Goal: Transaction & Acquisition: Book appointment/travel/reservation

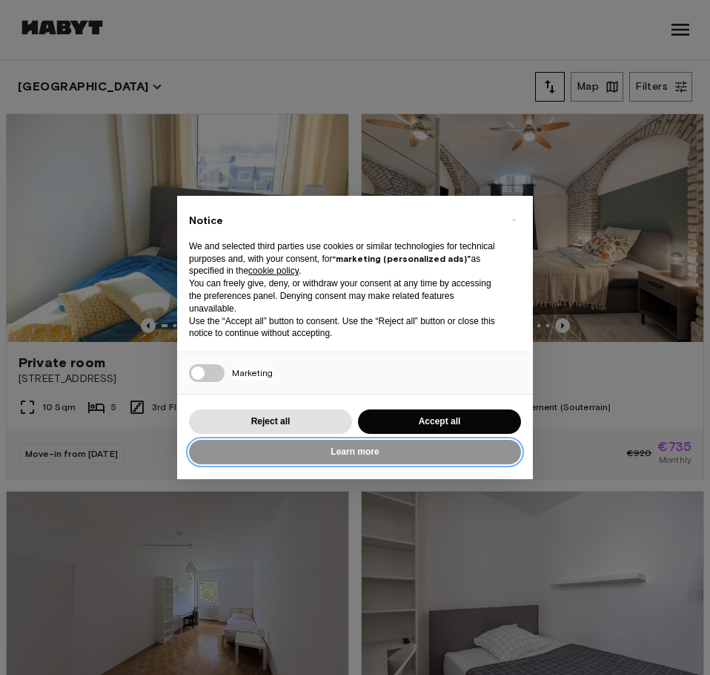
click at [301, 446] on button "Learn more" at bounding box center [355, 452] width 332 height 24
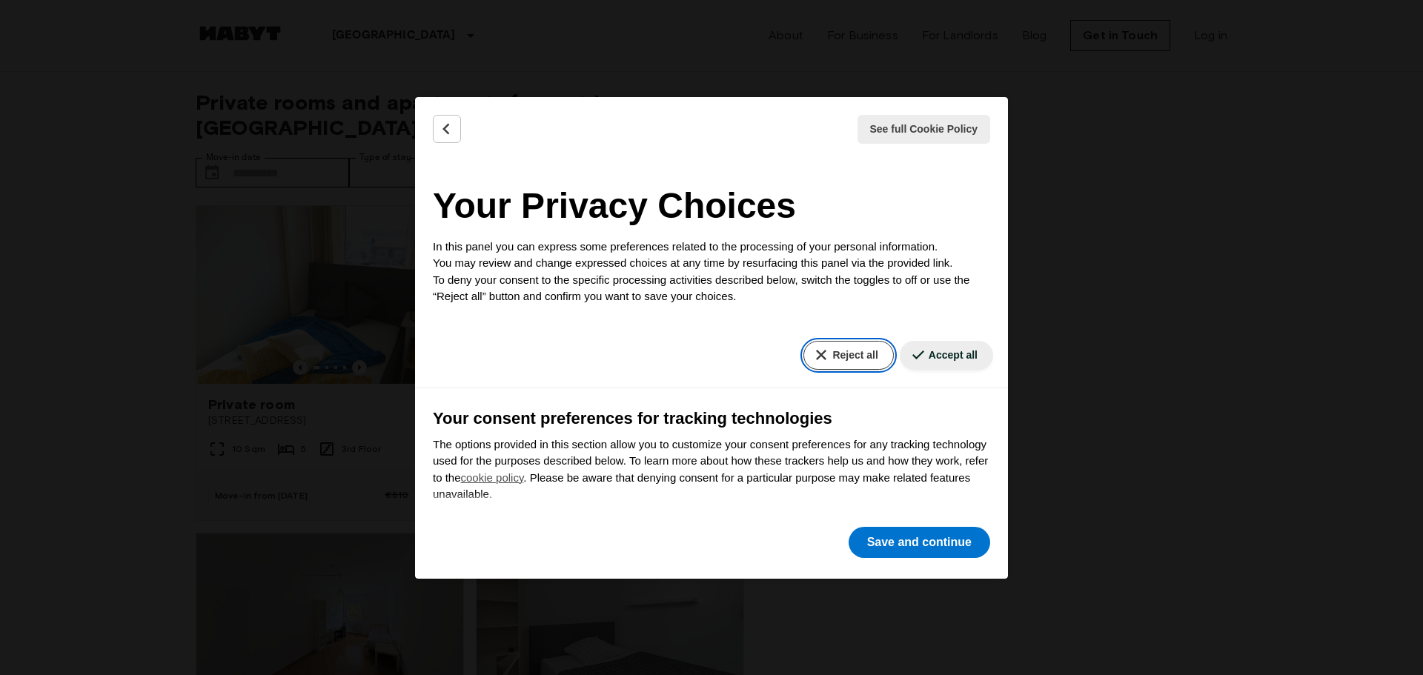
drag, startPoint x: 847, startPoint y: 356, endPoint x: 863, endPoint y: 397, distance: 43.9
click at [709, 357] on button "Reject all" at bounding box center [849, 355] width 90 height 29
click at [709, 554] on button "Save and continue" at bounding box center [920, 542] width 142 height 31
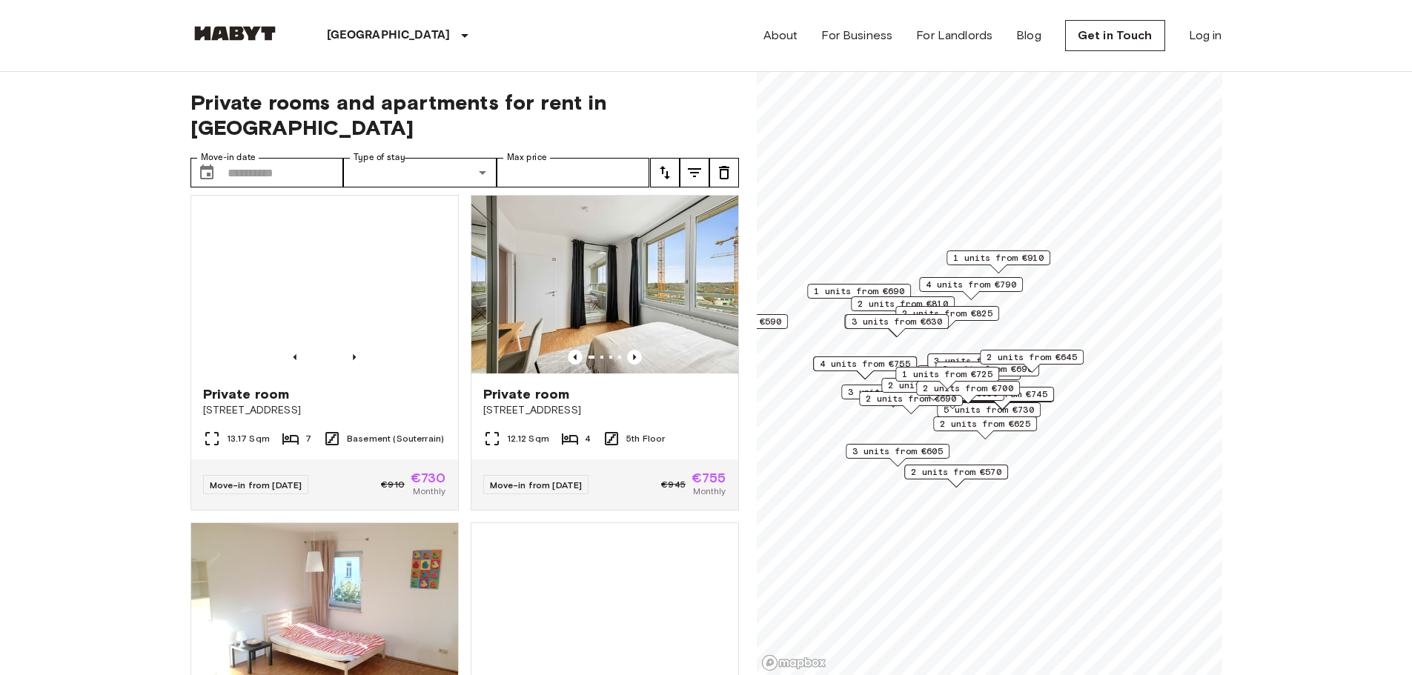
scroll to position [3032, 0]
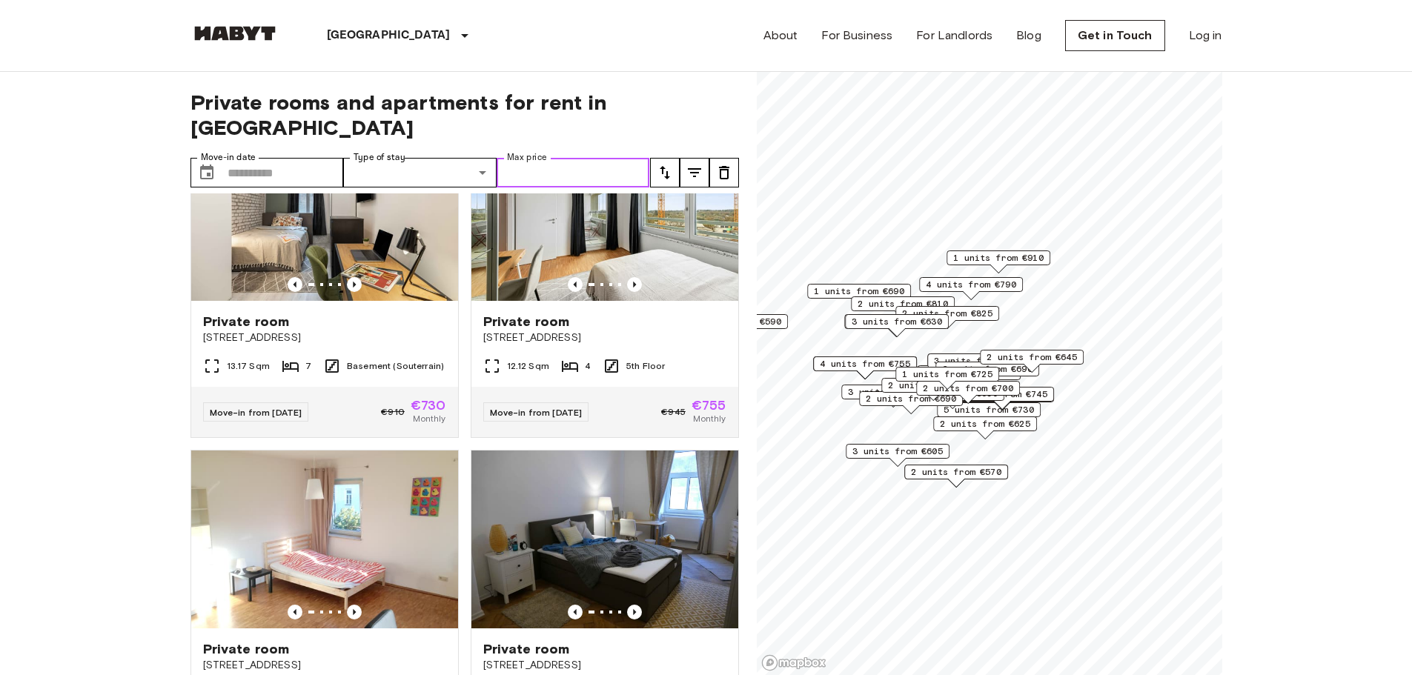
click at [580, 158] on input "Max price" at bounding box center [573, 173] width 153 height 30
click at [665, 159] on button "tune" at bounding box center [665, 173] width 30 height 30
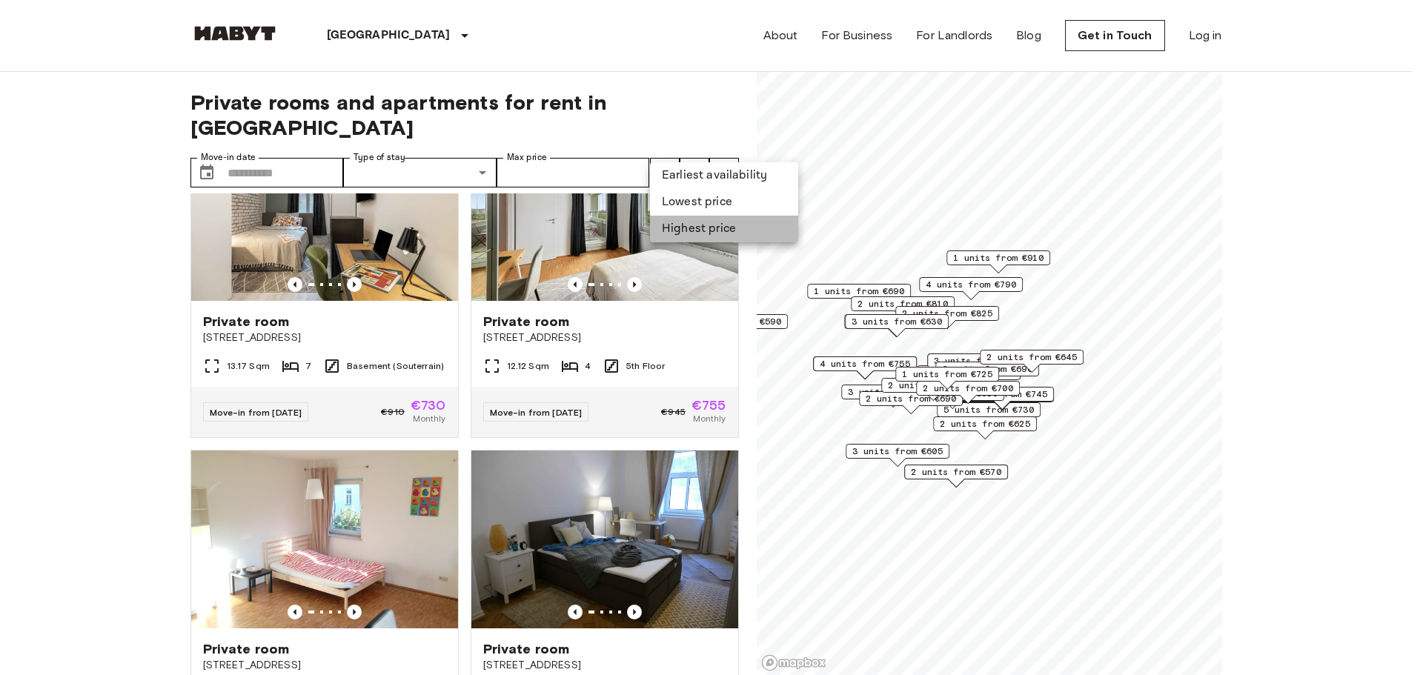
click at [689, 225] on li "Highest price" at bounding box center [724, 229] width 148 height 27
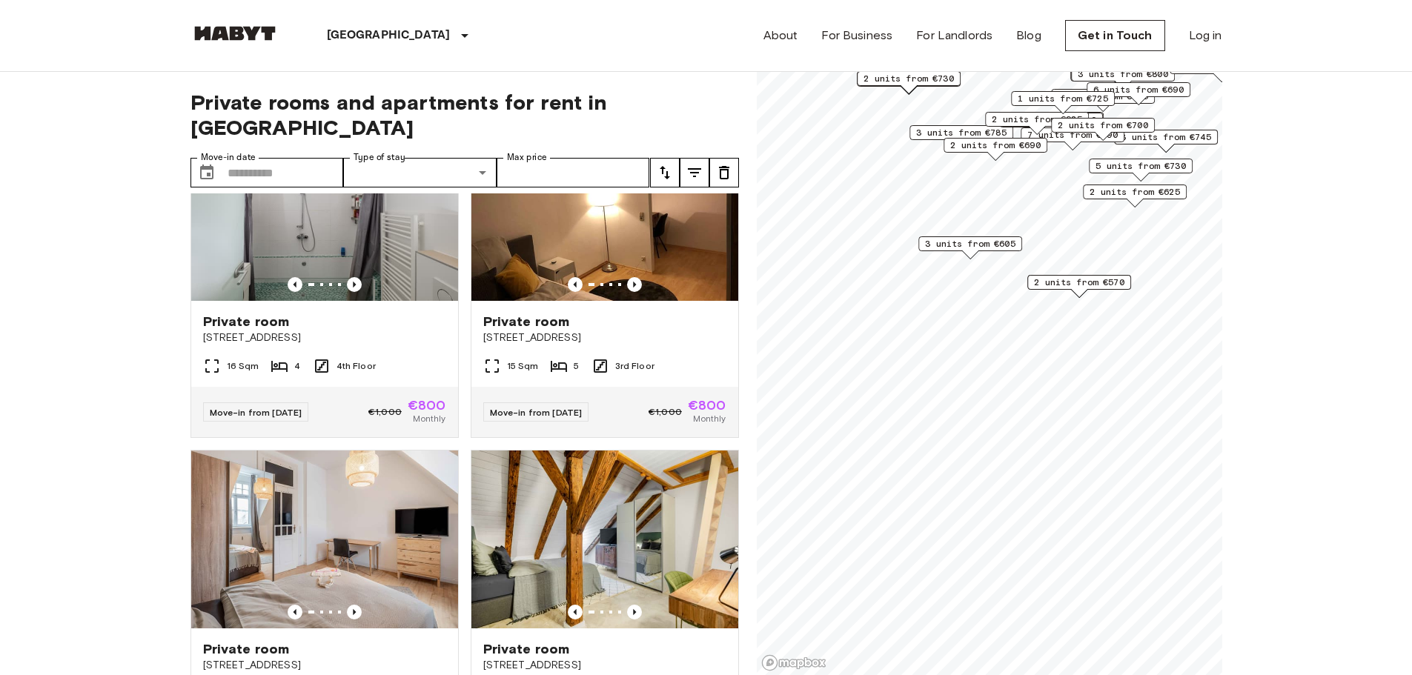
scroll to position [1692, 0]
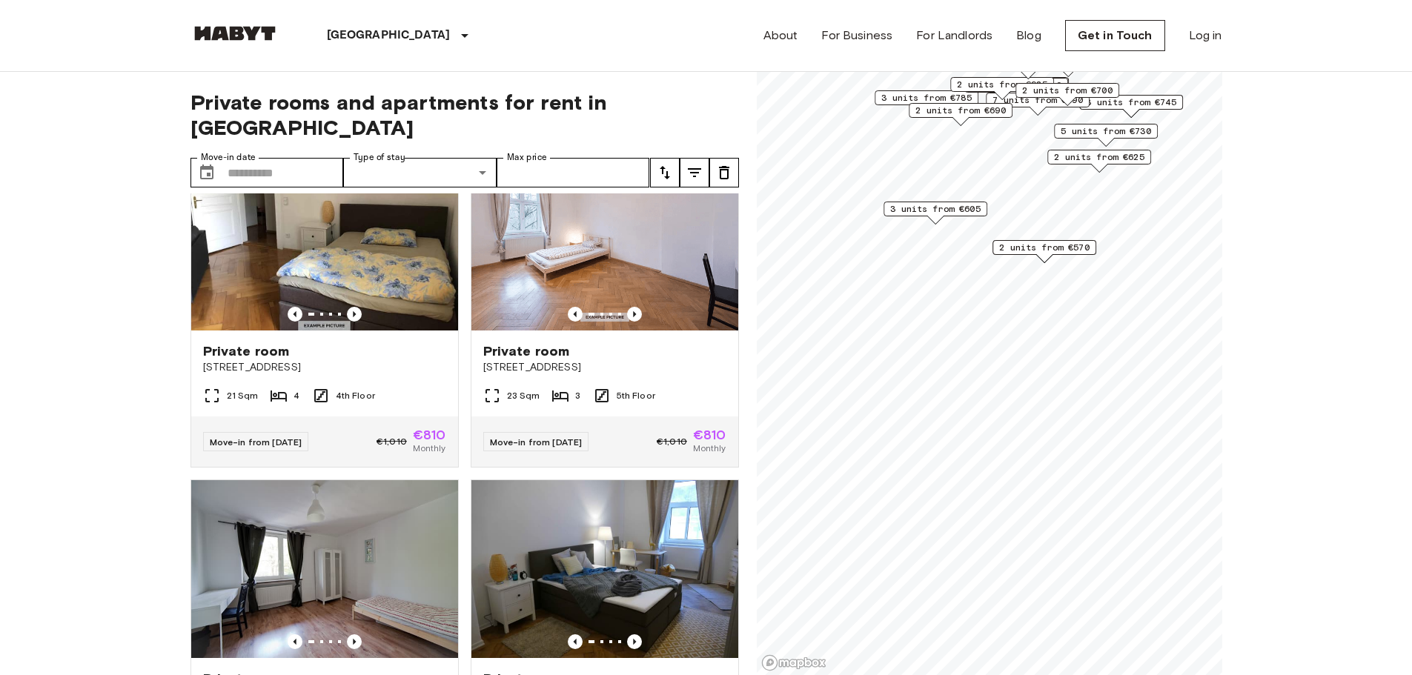
scroll to position [1357, 0]
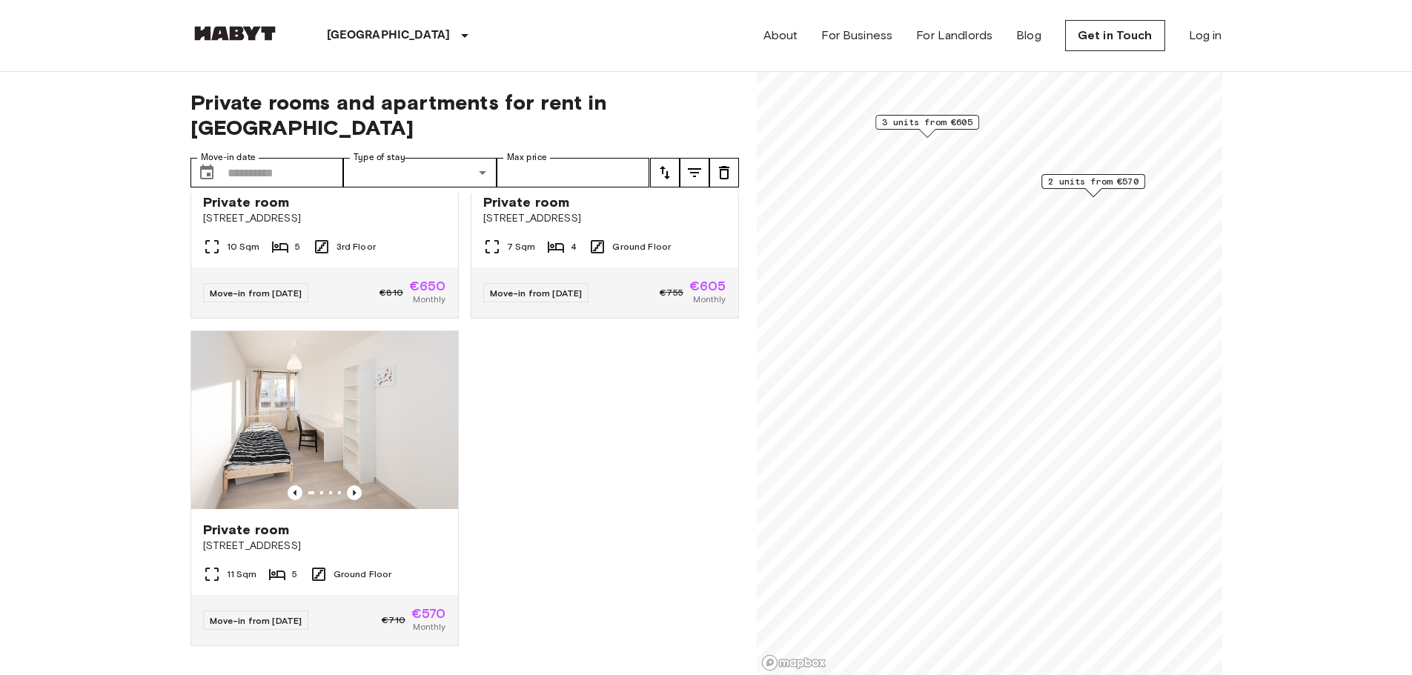
scroll to position [873, 0]
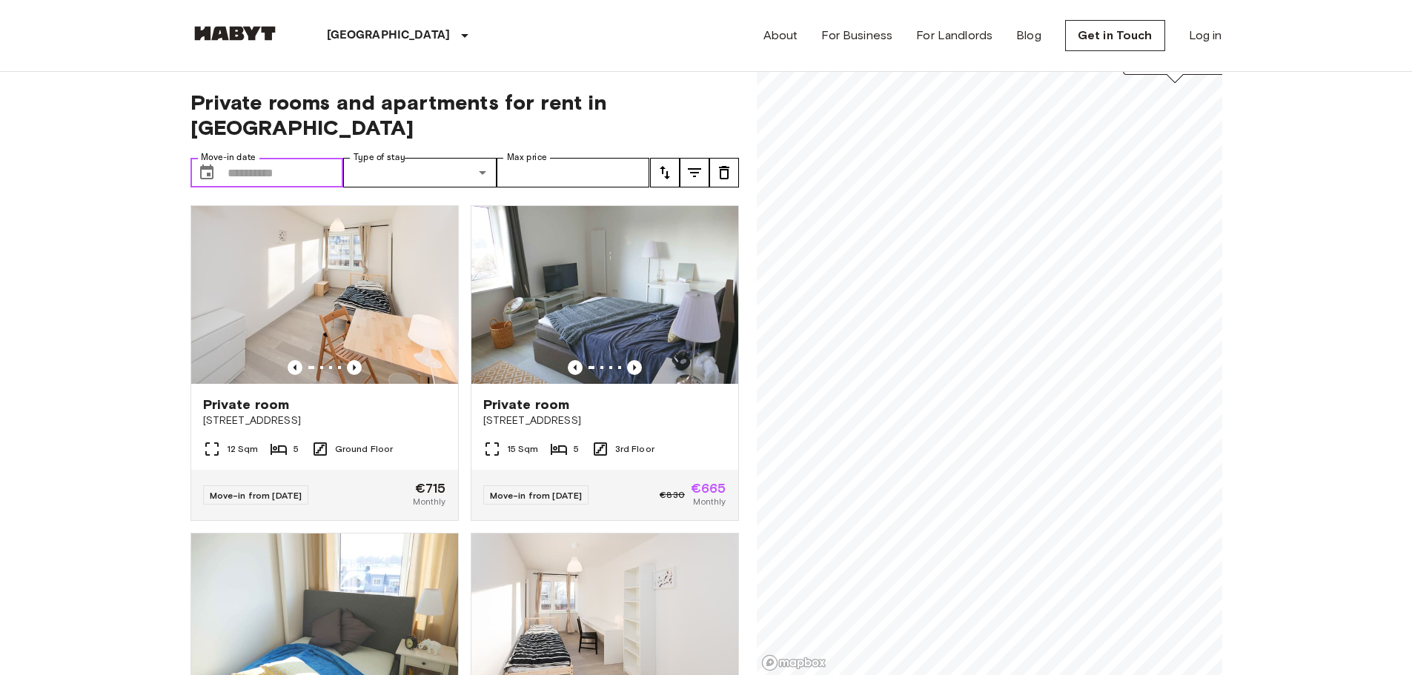
click at [296, 158] on input "Move-in date" at bounding box center [286, 173] width 116 height 30
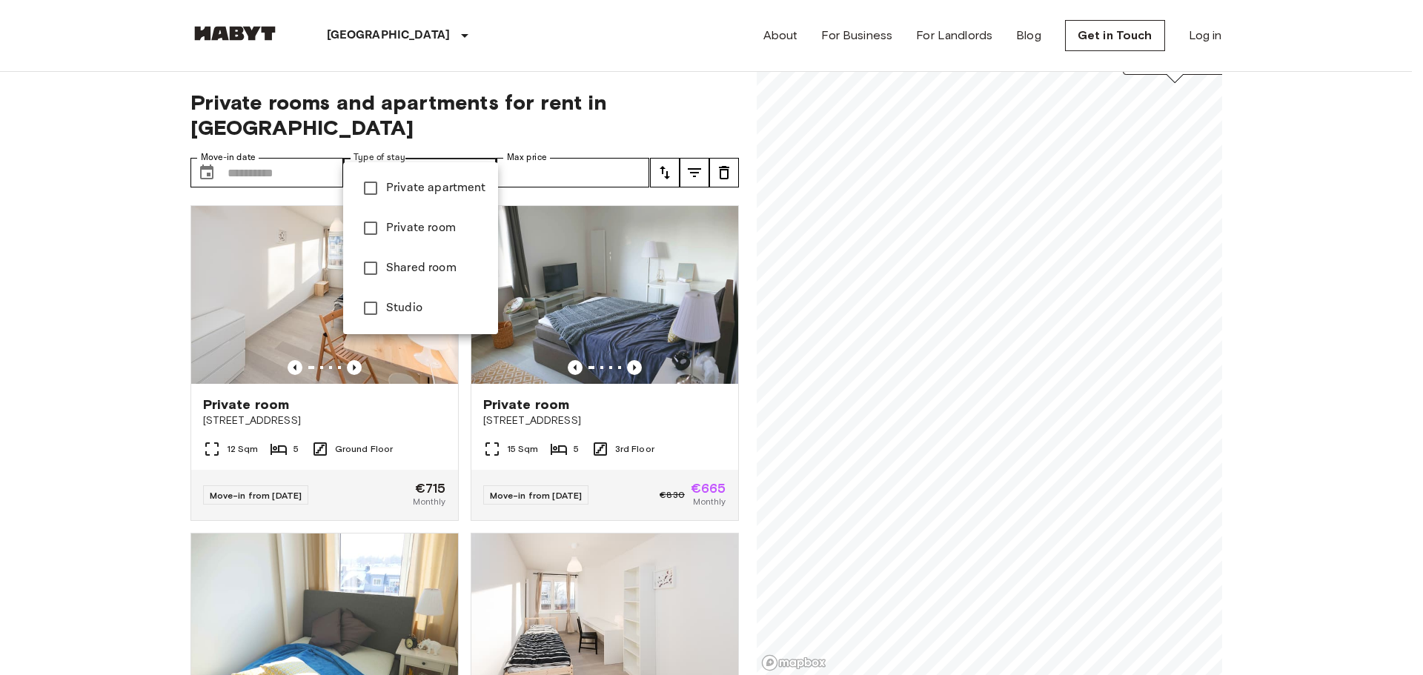
click at [709, 481] on div at bounding box center [711, 337] width 1423 height 675
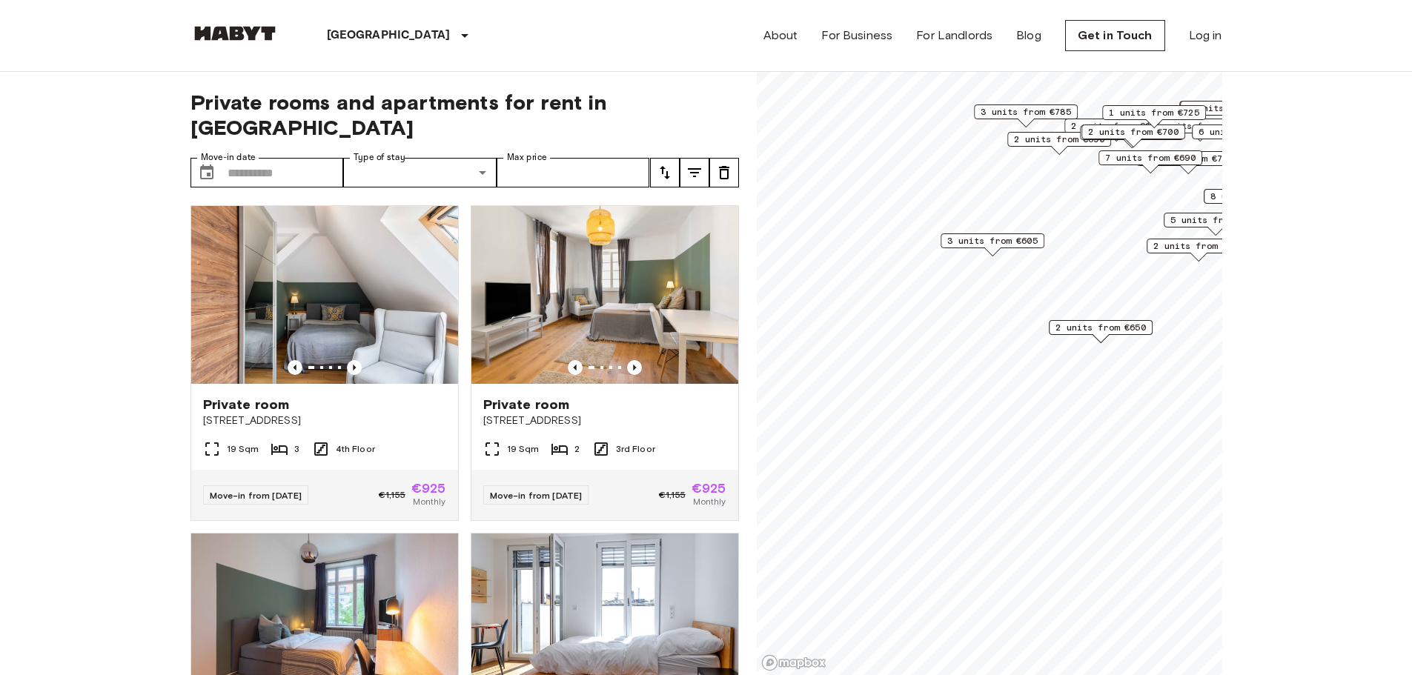
click at [709, 333] on span "2 units from €650" at bounding box center [1101, 327] width 90 height 13
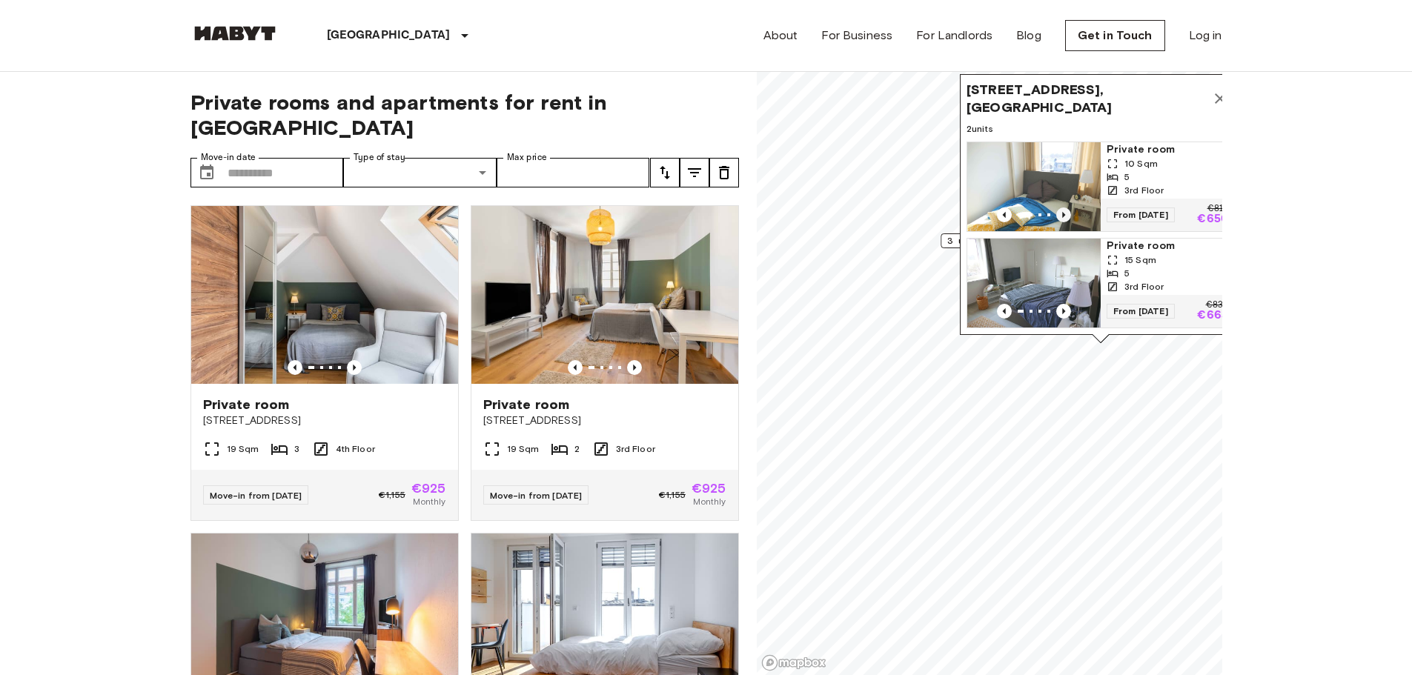
click at [709, 212] on icon "Previous image" at bounding box center [1063, 215] width 3 height 6
click at [709, 157] on span "10 Sqm" at bounding box center [1141, 163] width 33 height 13
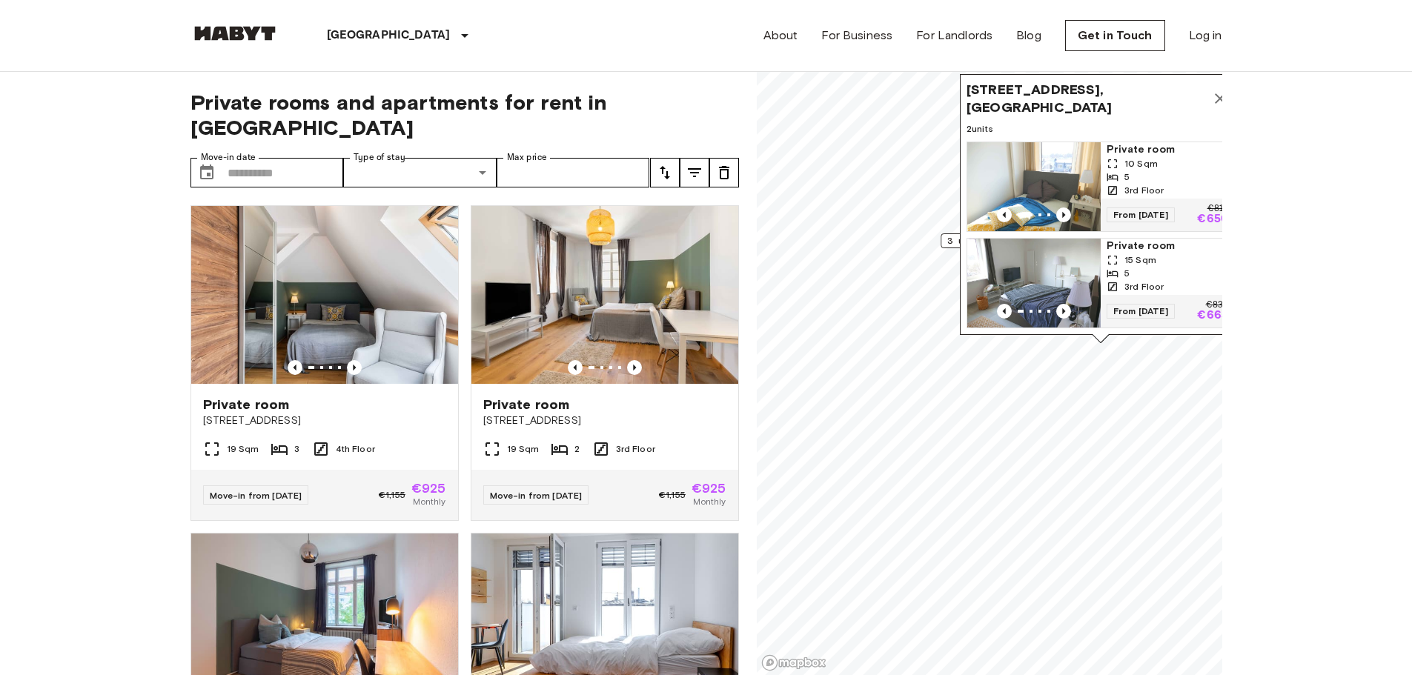
click at [709, 256] on img "Map marker" at bounding box center [1033, 283] width 133 height 89
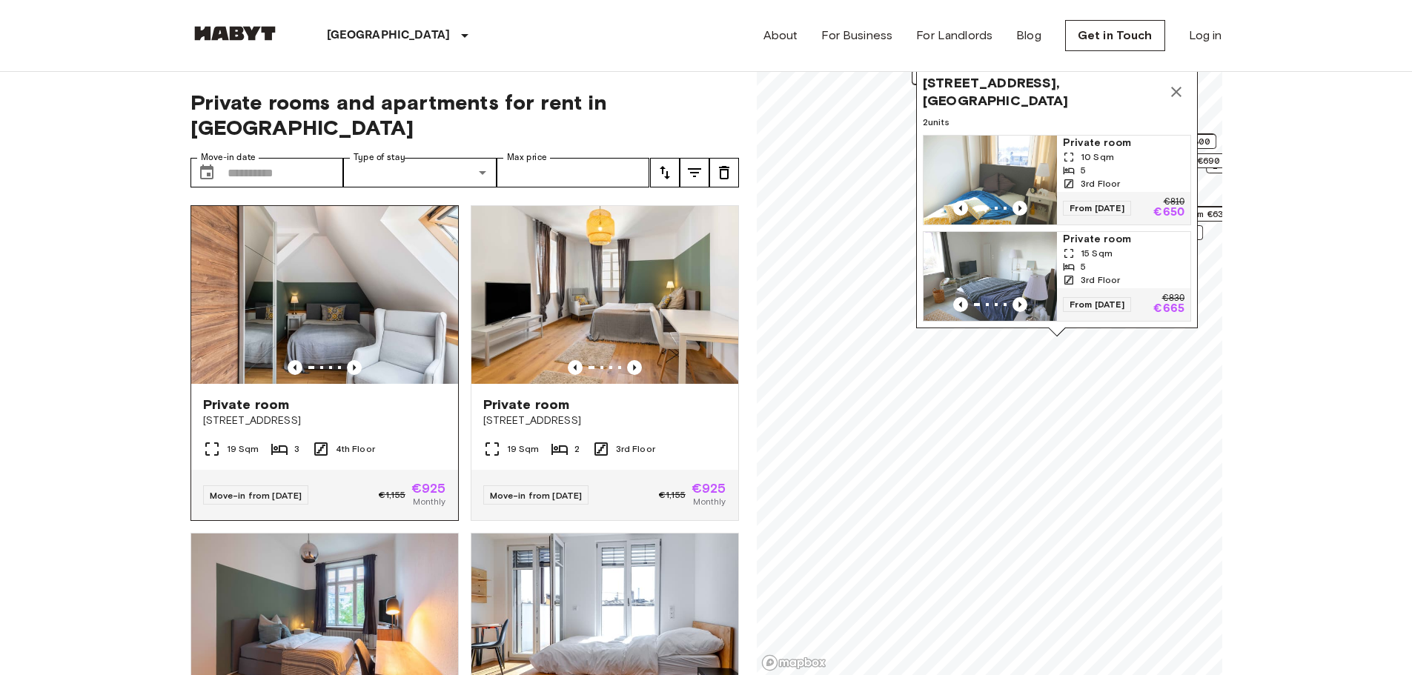
click at [316, 249] on img at bounding box center [324, 295] width 267 height 178
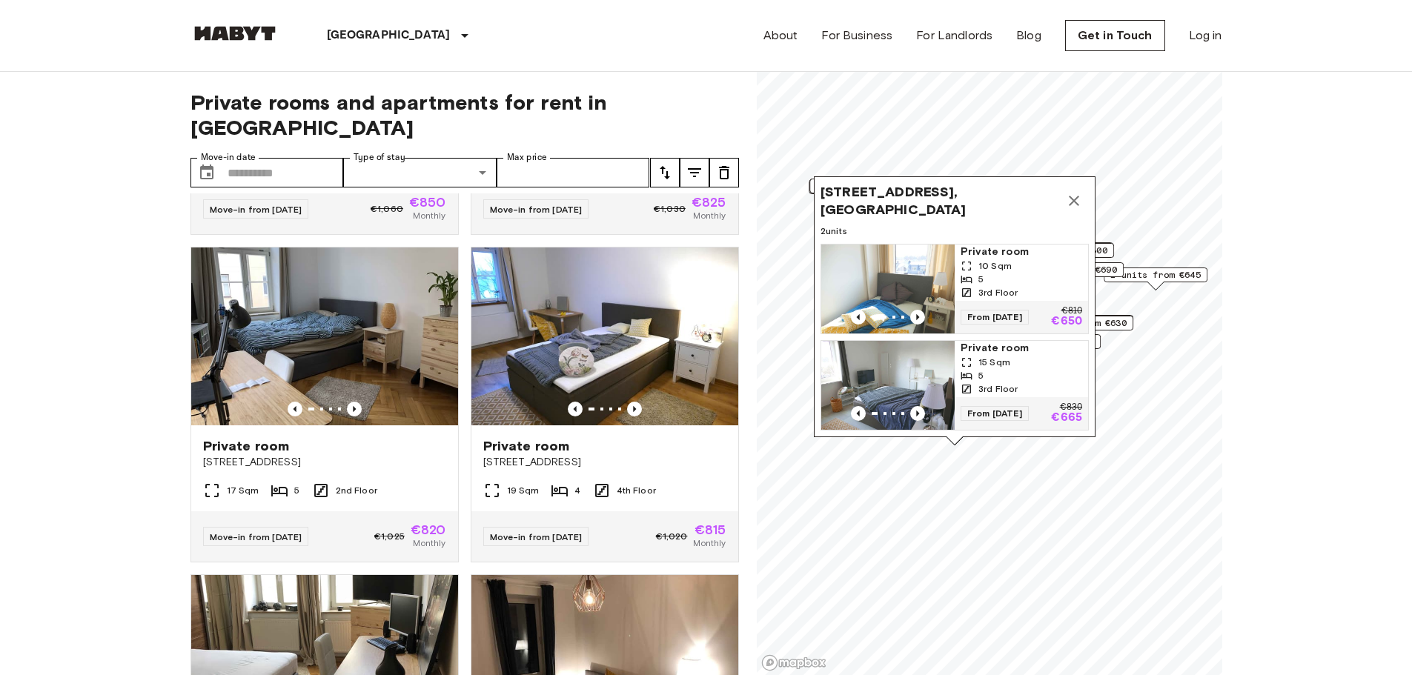
scroll to position [890, 0]
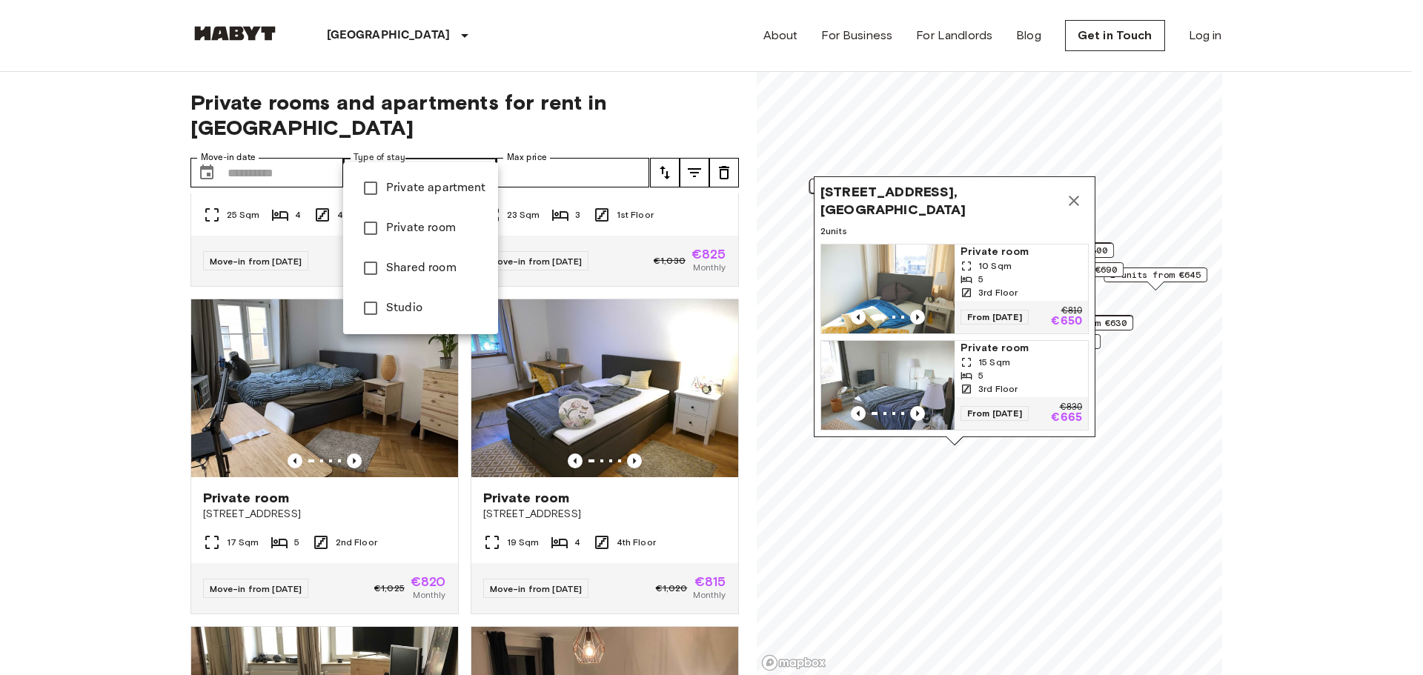
click at [531, 154] on div at bounding box center [711, 337] width 1423 height 675
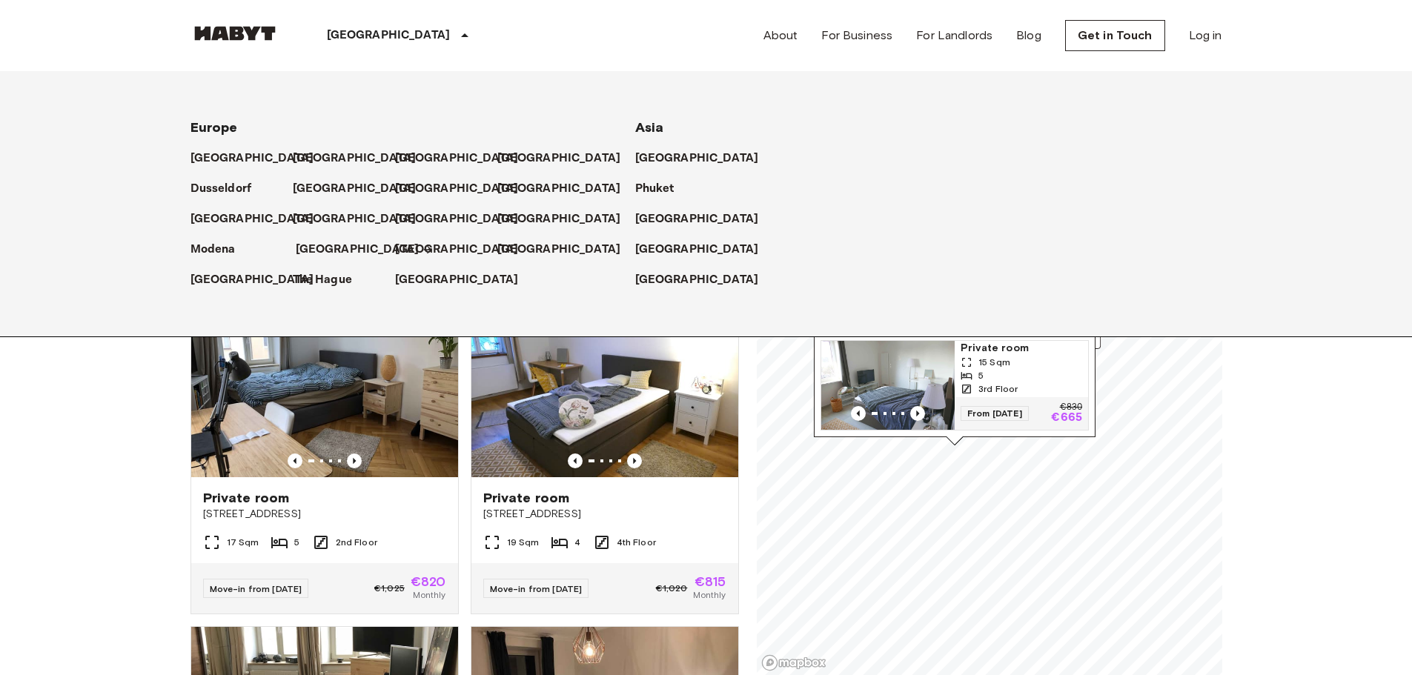
click at [321, 242] on p "[GEOGRAPHIC_DATA]" at bounding box center [358, 250] width 124 height 18
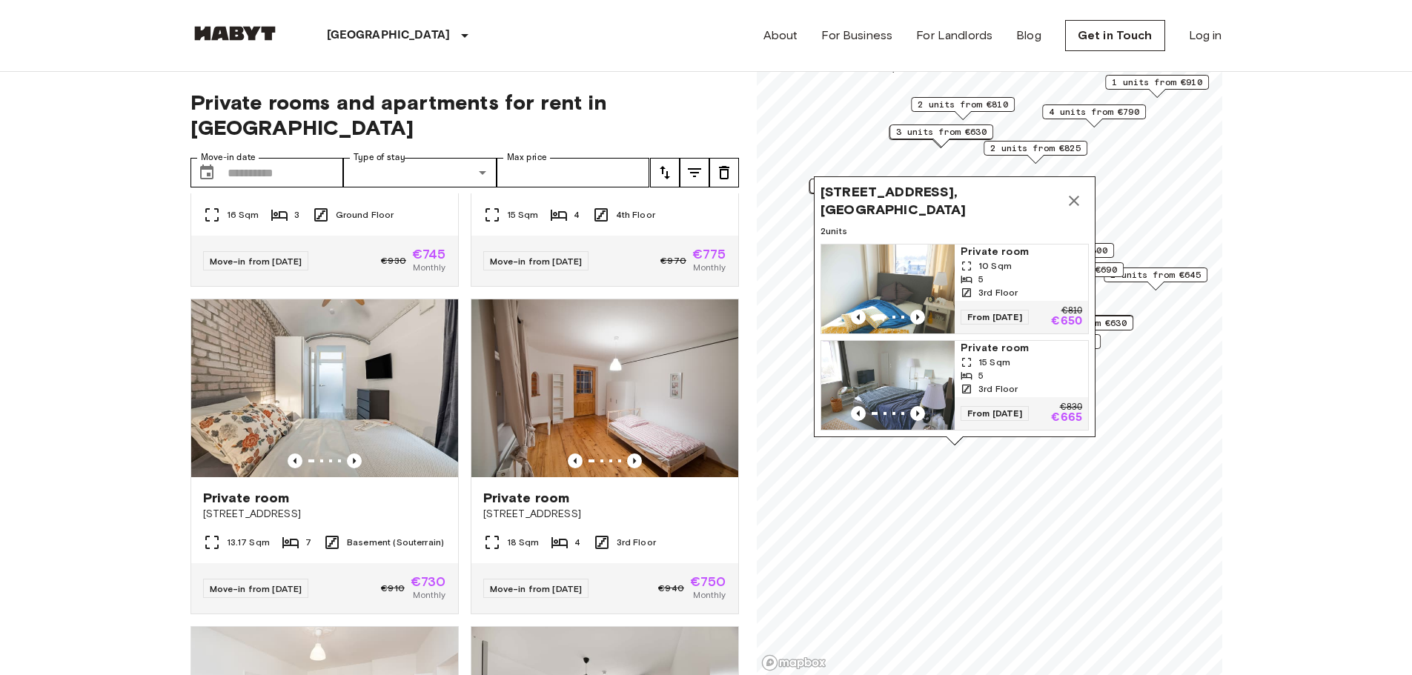
click at [709, 192] on icon "Map marker" at bounding box center [1074, 201] width 18 height 18
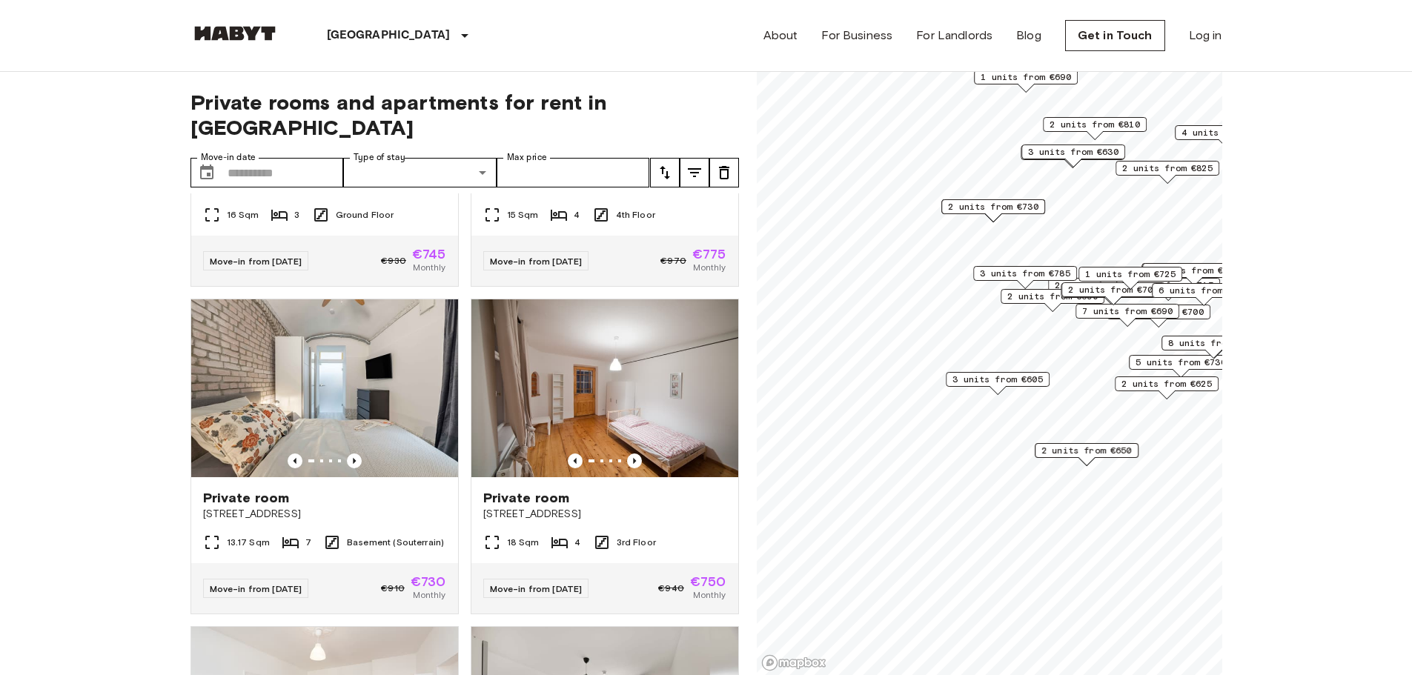
click at [709, 383] on span "3 units from €605" at bounding box center [998, 379] width 90 height 13
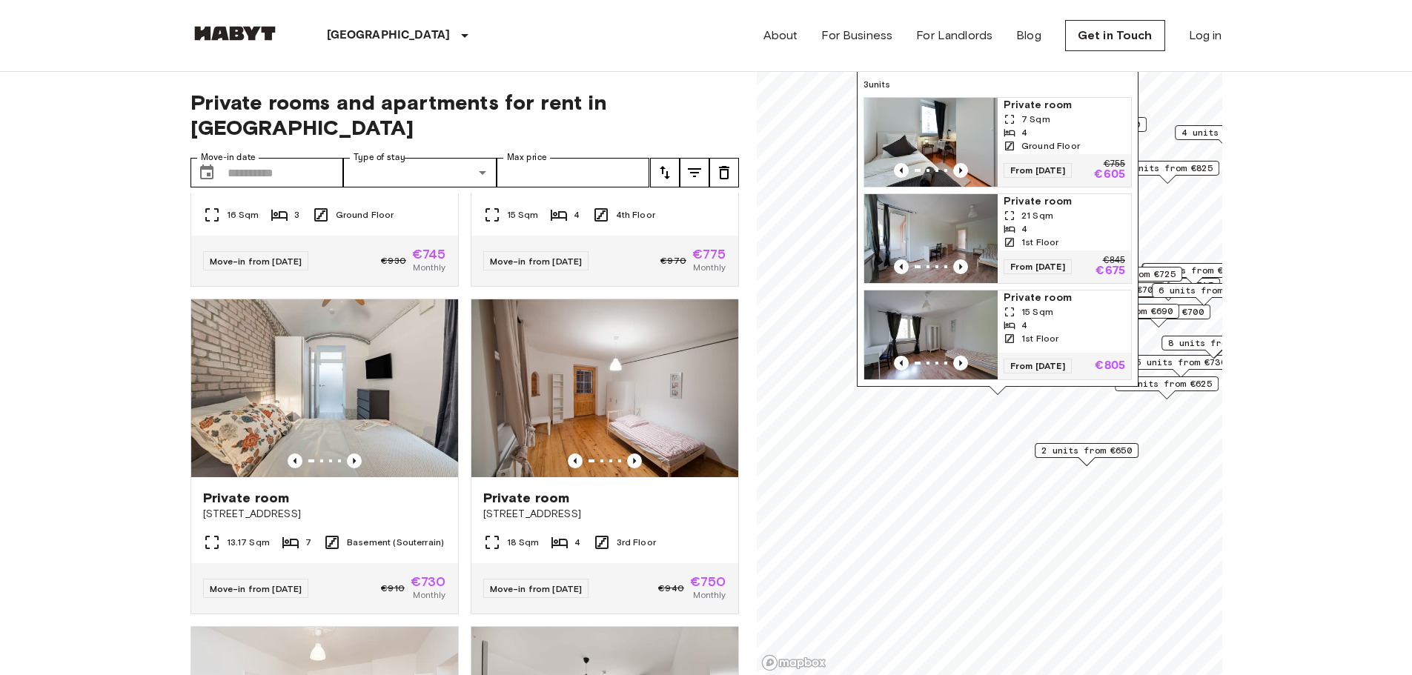
click at [709, 106] on img "Map marker" at bounding box center [930, 142] width 133 height 89
click at [709, 136] on img "Map marker" at bounding box center [930, 142] width 133 height 89
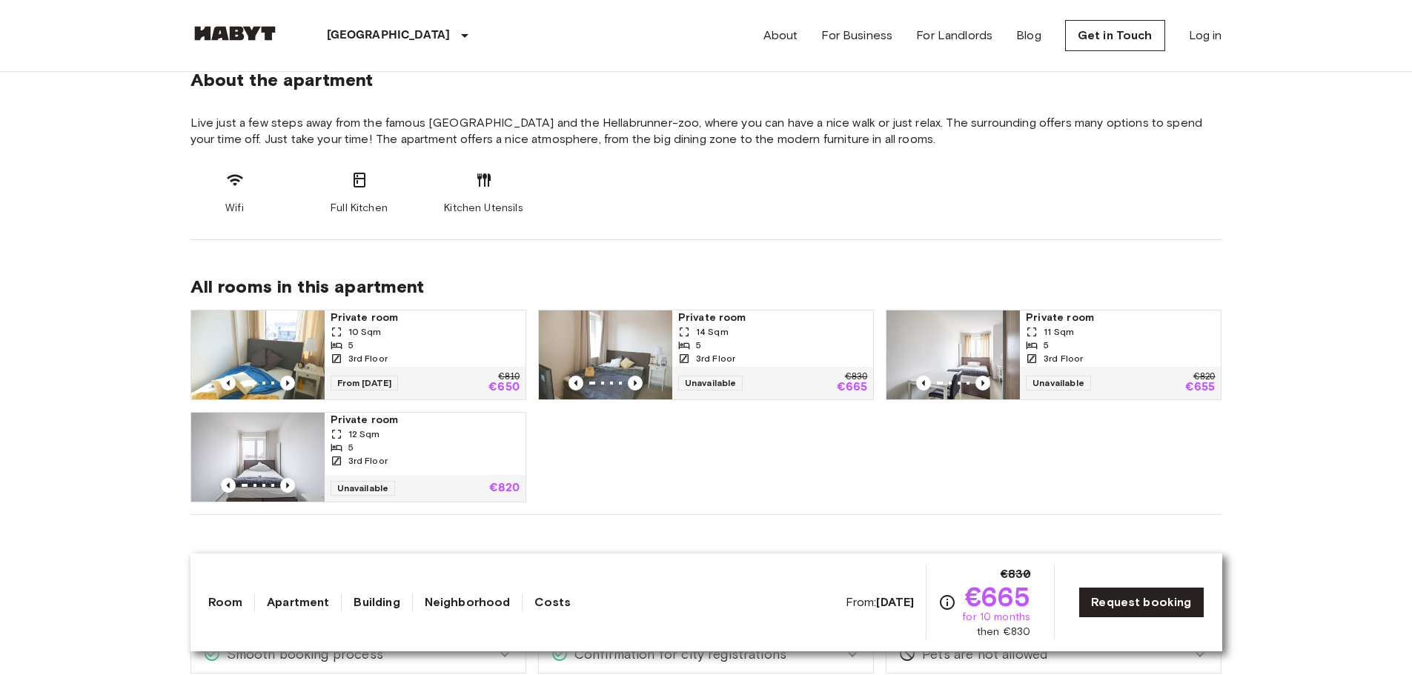
scroll to position [667, 0]
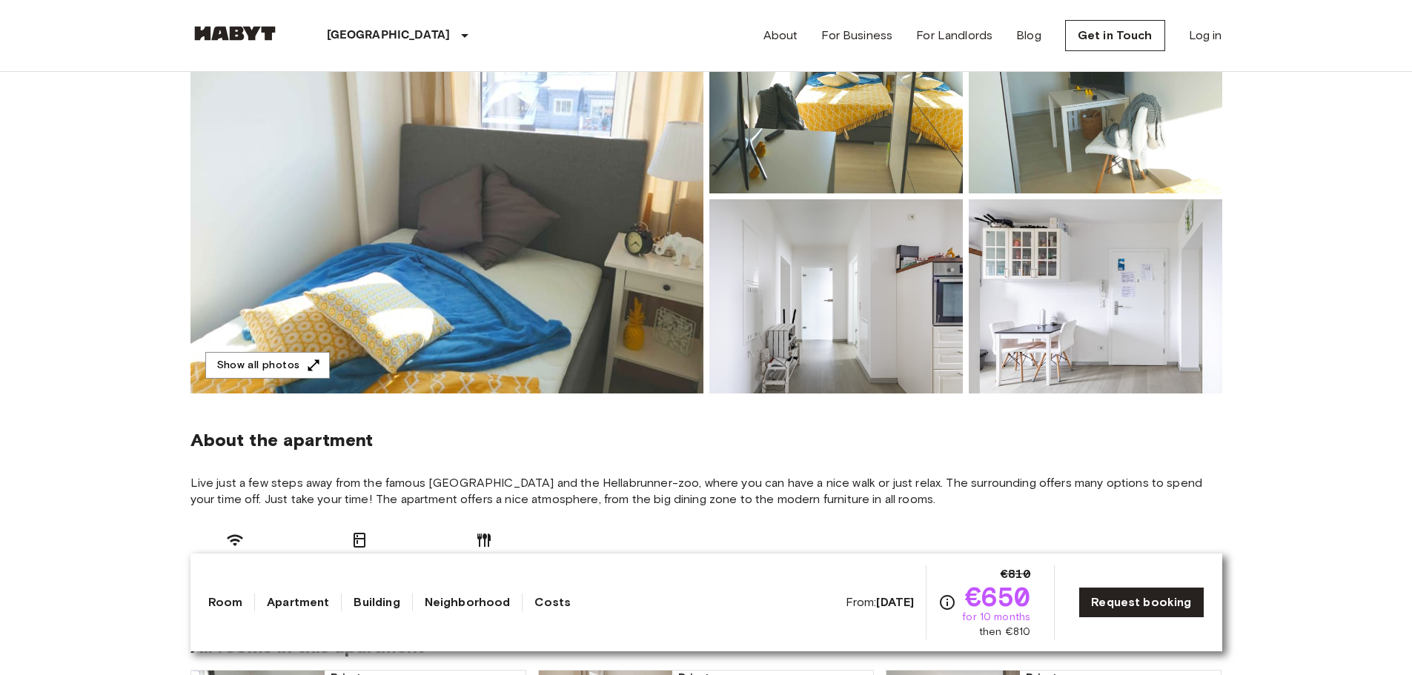
scroll to position [222, 0]
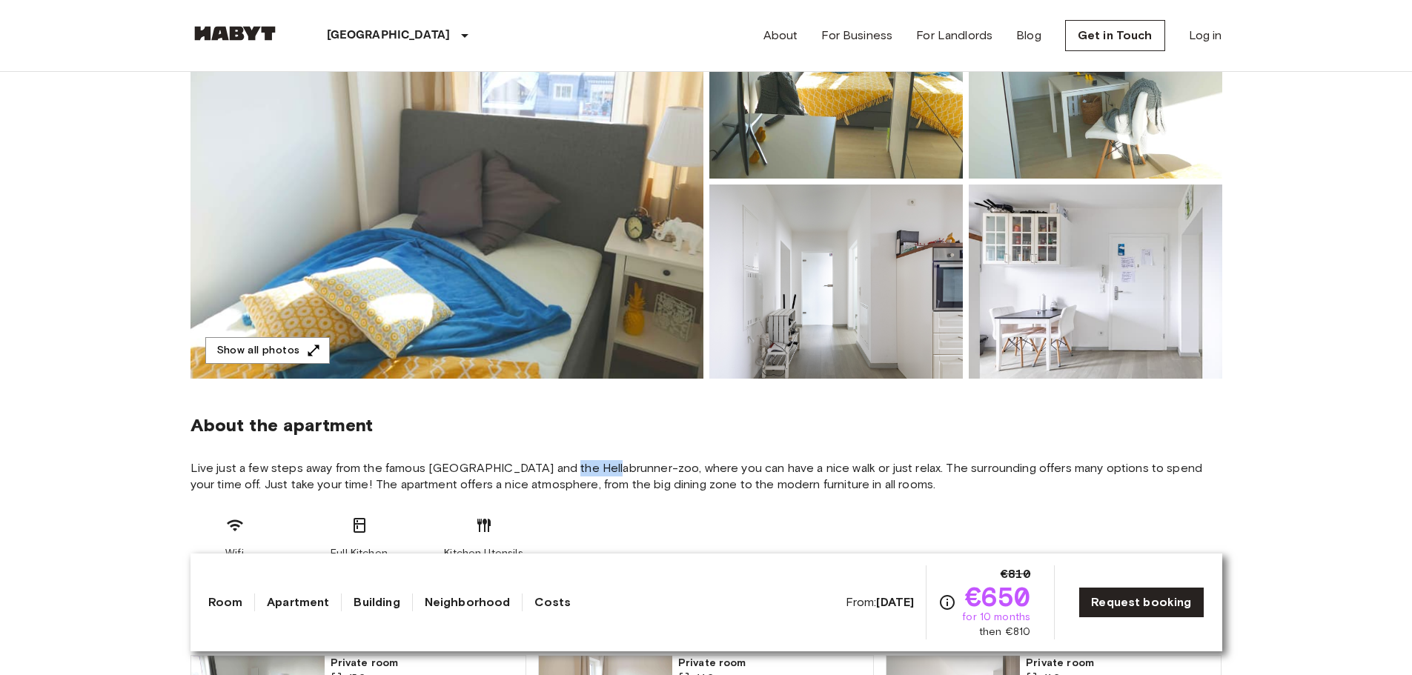
drag, startPoint x: 578, startPoint y: 470, endPoint x: 600, endPoint y: 470, distance: 22.2
click at [600, 470] on span "Live just a few steps away from the famous [GEOGRAPHIC_DATA] and the Hellabrunn…" at bounding box center [707, 476] width 1032 height 33
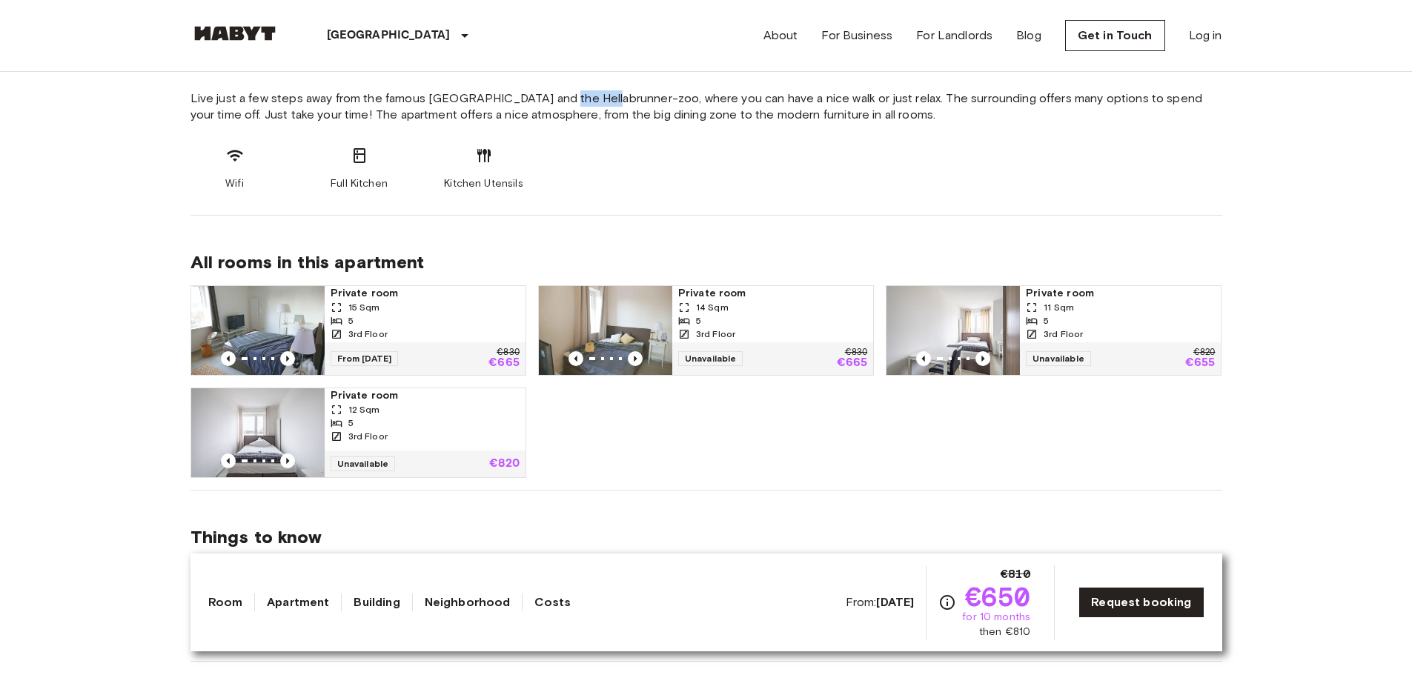
scroll to position [593, 0]
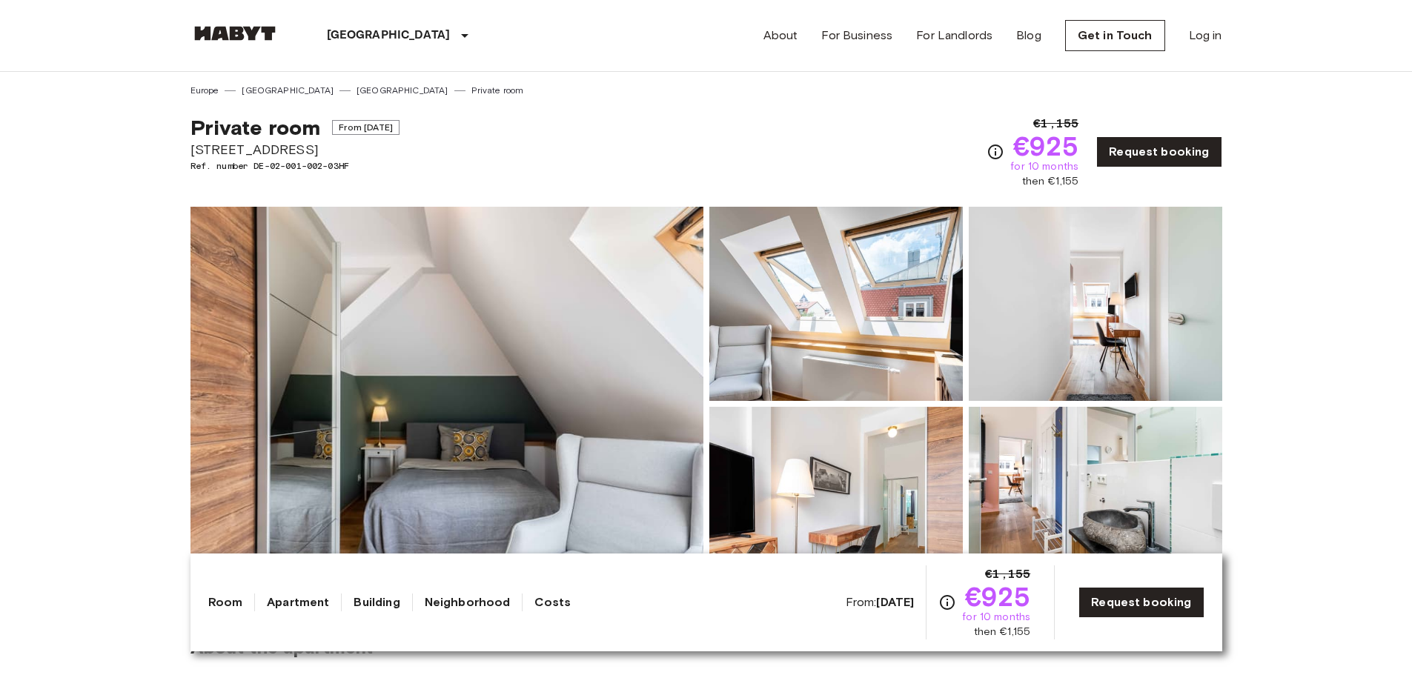
click at [876, 376] on img at bounding box center [836, 304] width 254 height 194
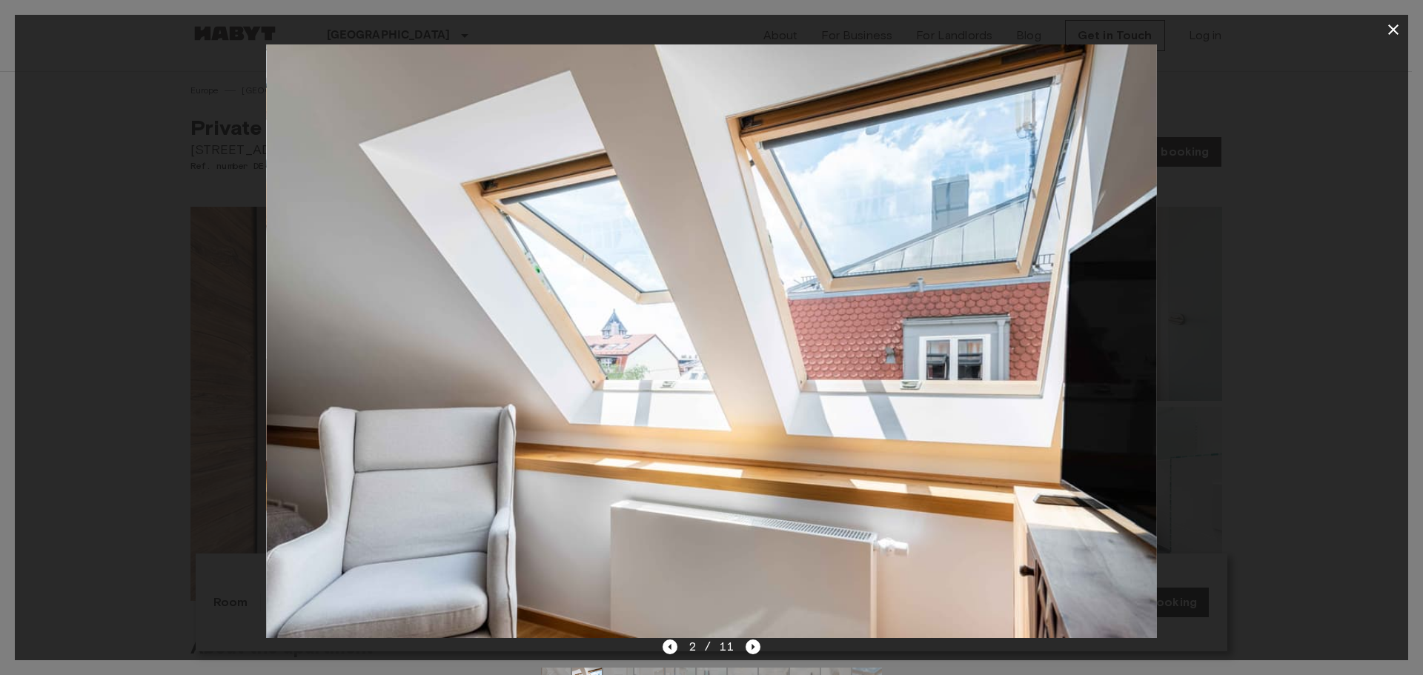
click at [1370, 346] on div at bounding box center [712, 341] width 1394 height 594
click at [750, 643] on icon "Next image" at bounding box center [753, 647] width 15 height 15
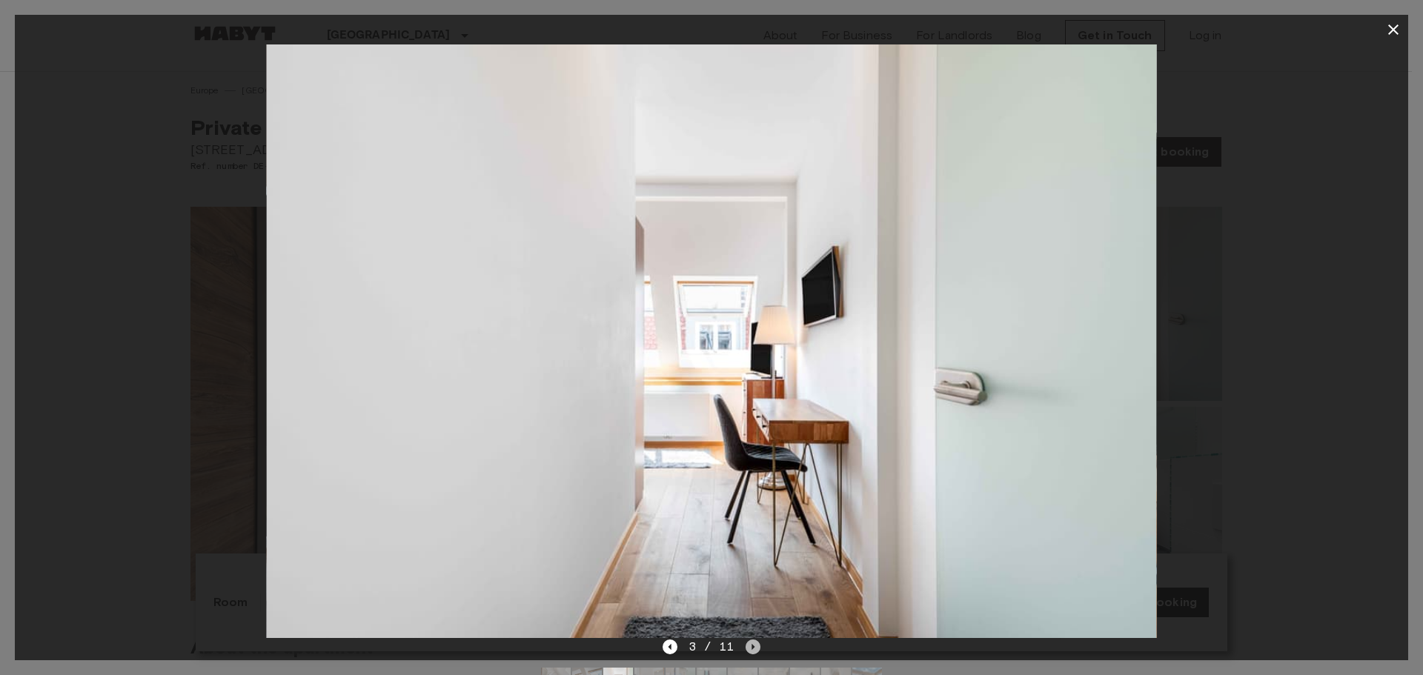
click at [755, 641] on icon "Next image" at bounding box center [753, 647] width 15 height 15
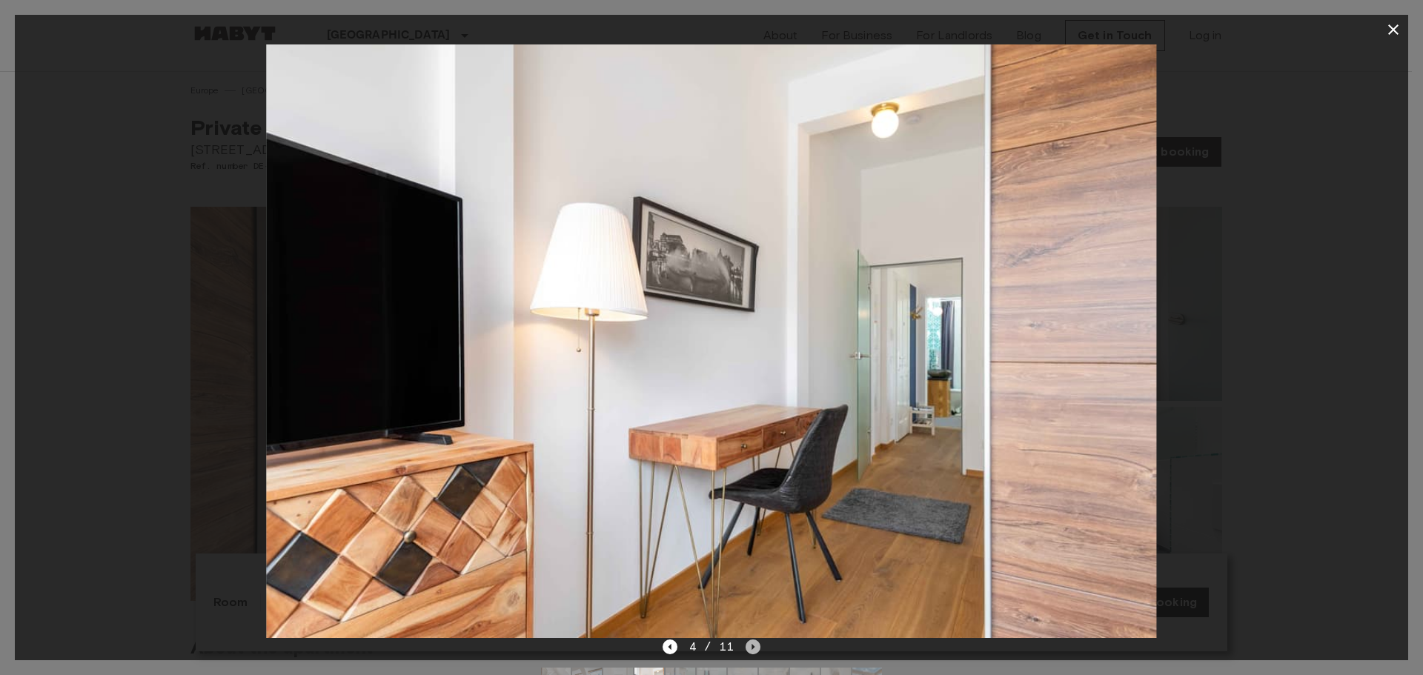
click at [755, 640] on icon "Next image" at bounding box center [753, 647] width 15 height 15
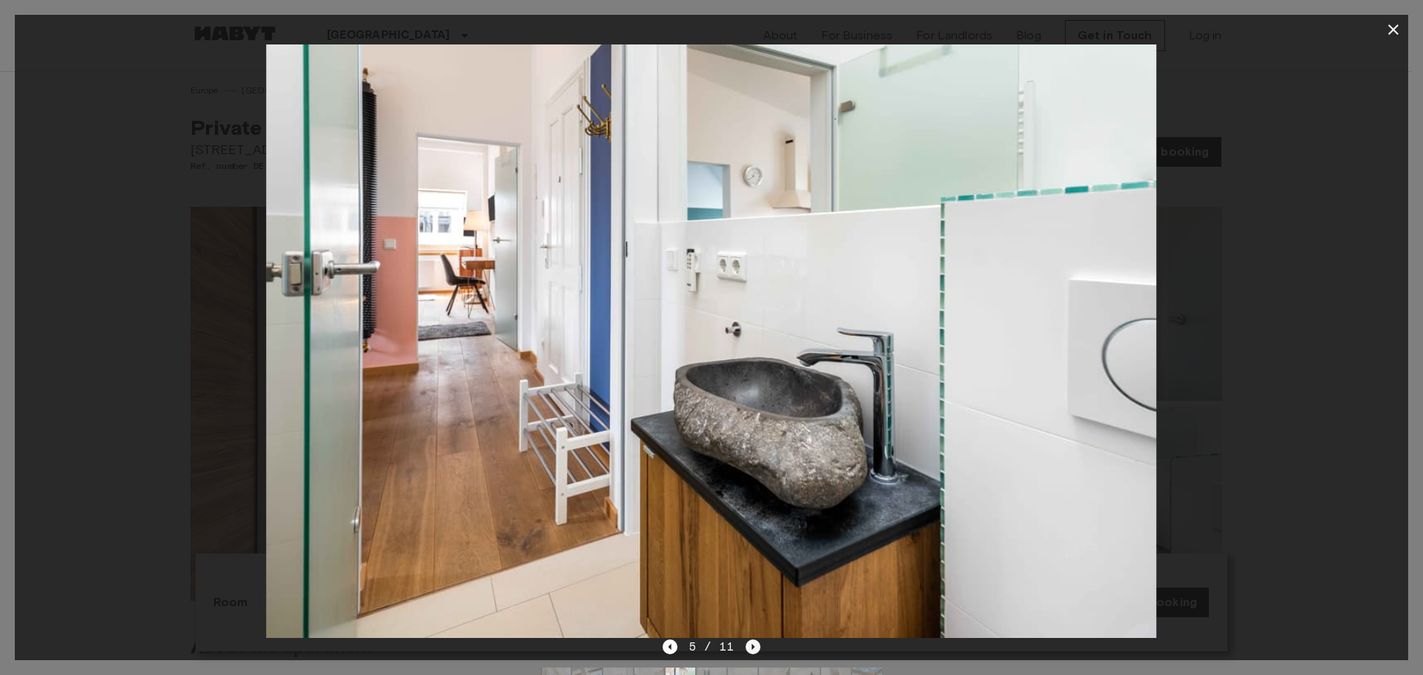
click at [755, 640] on icon "Next image" at bounding box center [753, 647] width 15 height 15
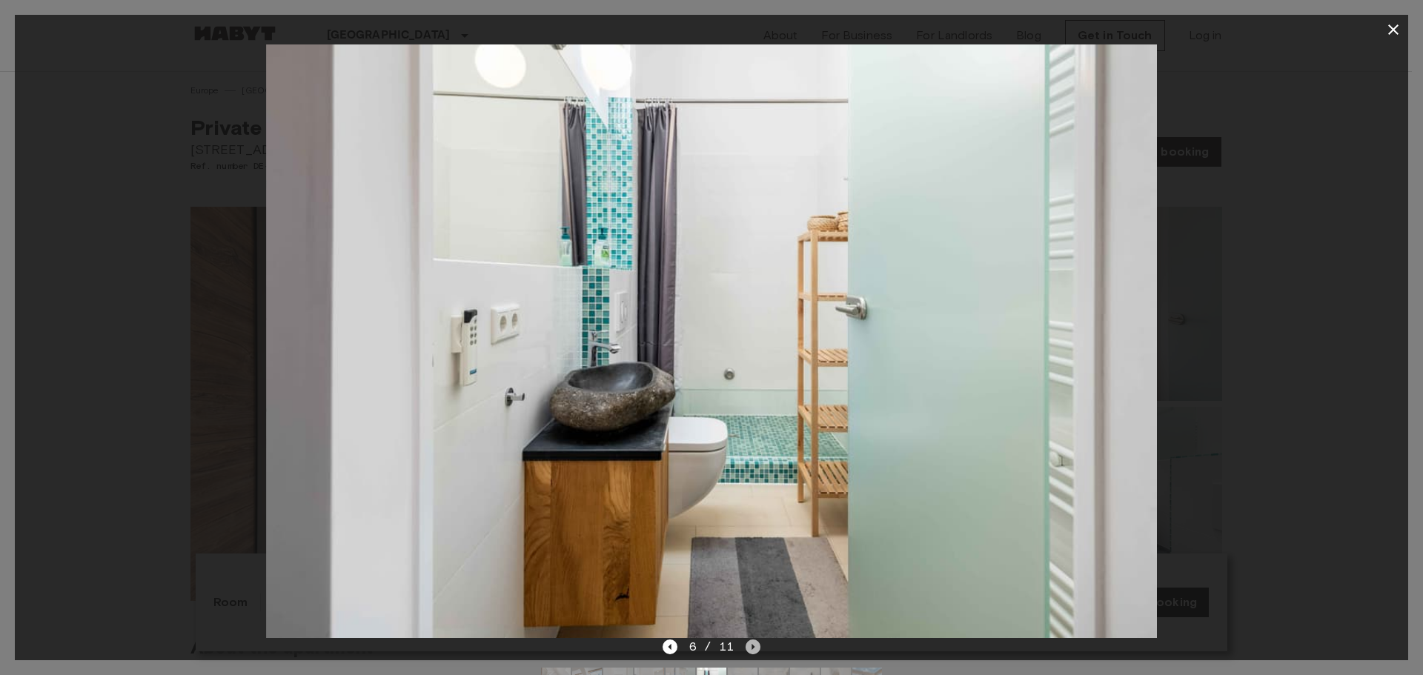
click at [755, 640] on icon "Next image" at bounding box center [753, 647] width 15 height 15
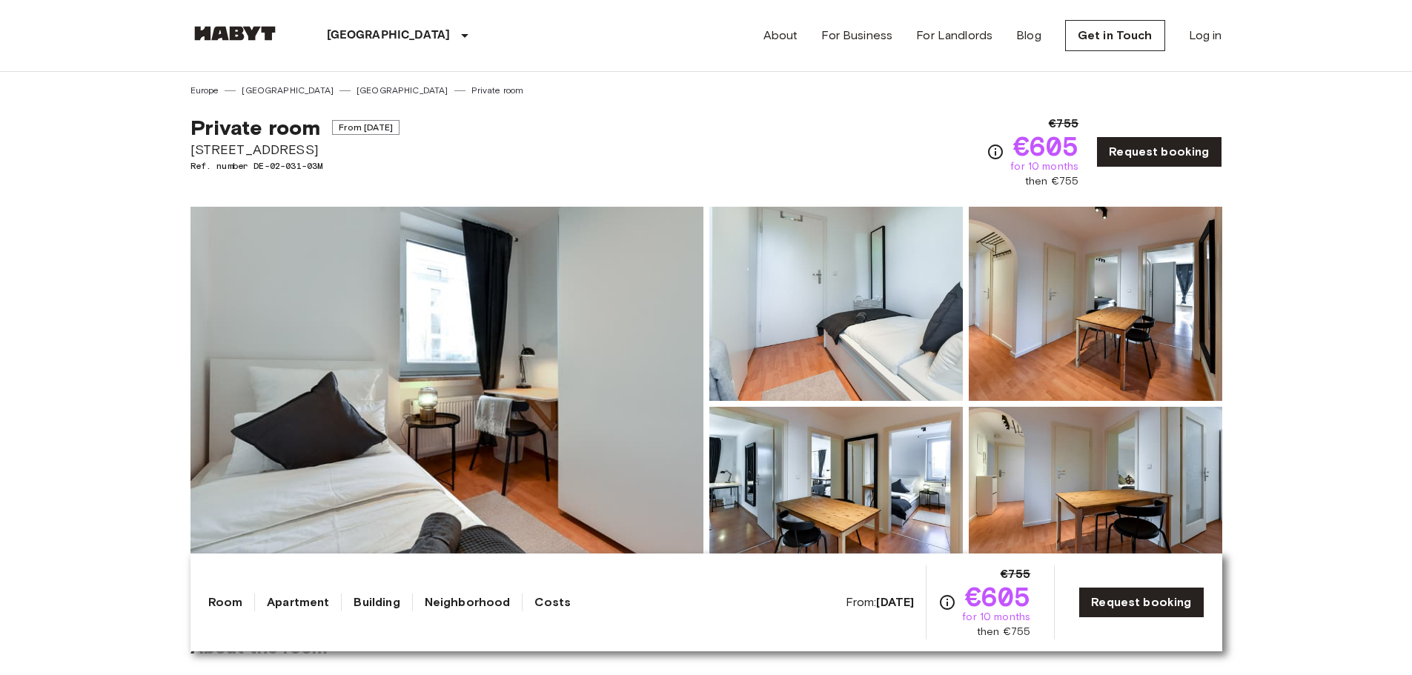
click at [853, 343] on img at bounding box center [836, 304] width 254 height 194
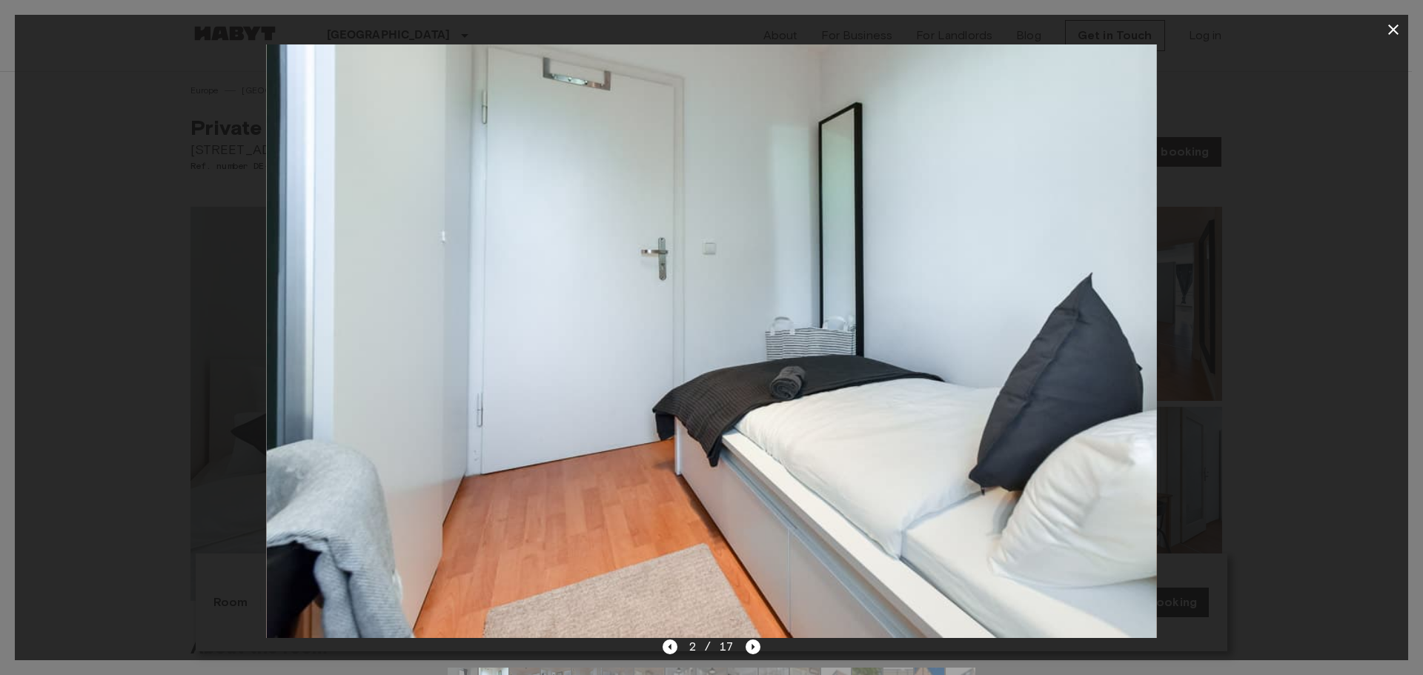
click at [747, 637] on img at bounding box center [711, 341] width 890 height 594
click at [747, 643] on icon "Next image" at bounding box center [753, 647] width 15 height 15
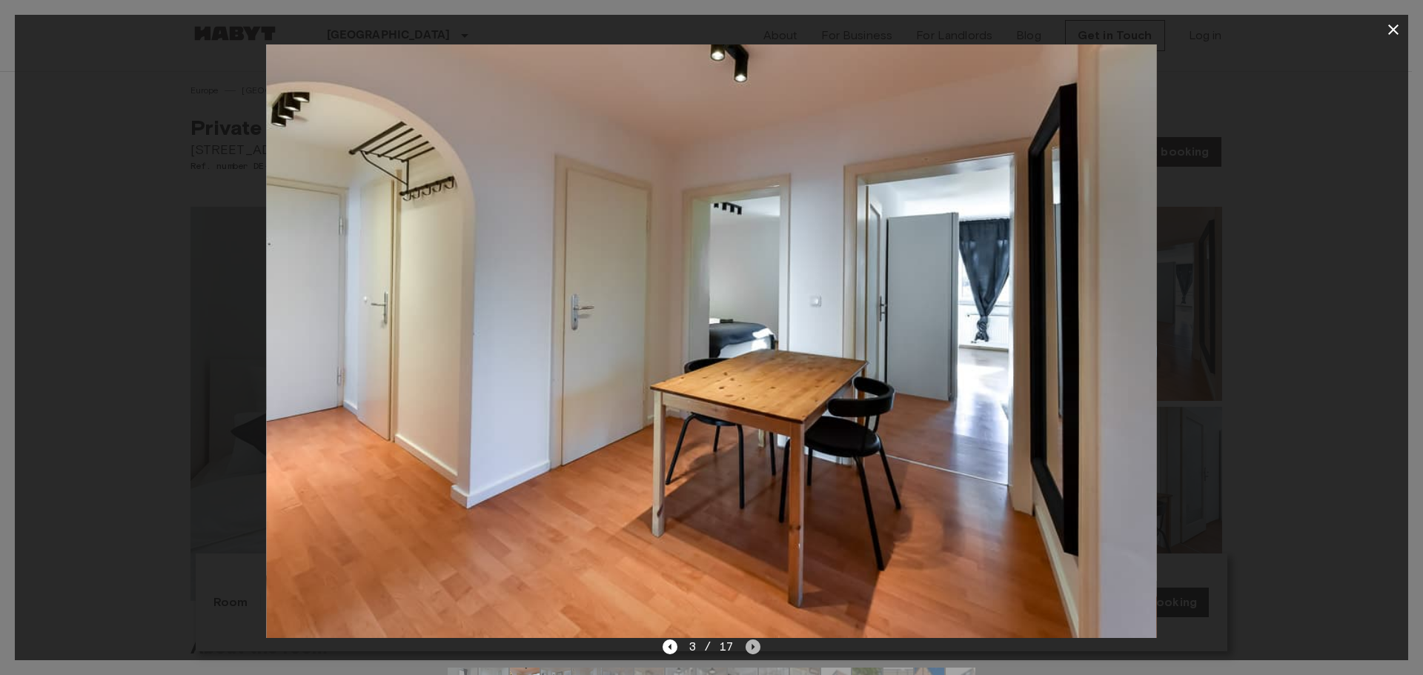
click at [748, 645] on icon "Next image" at bounding box center [753, 647] width 15 height 15
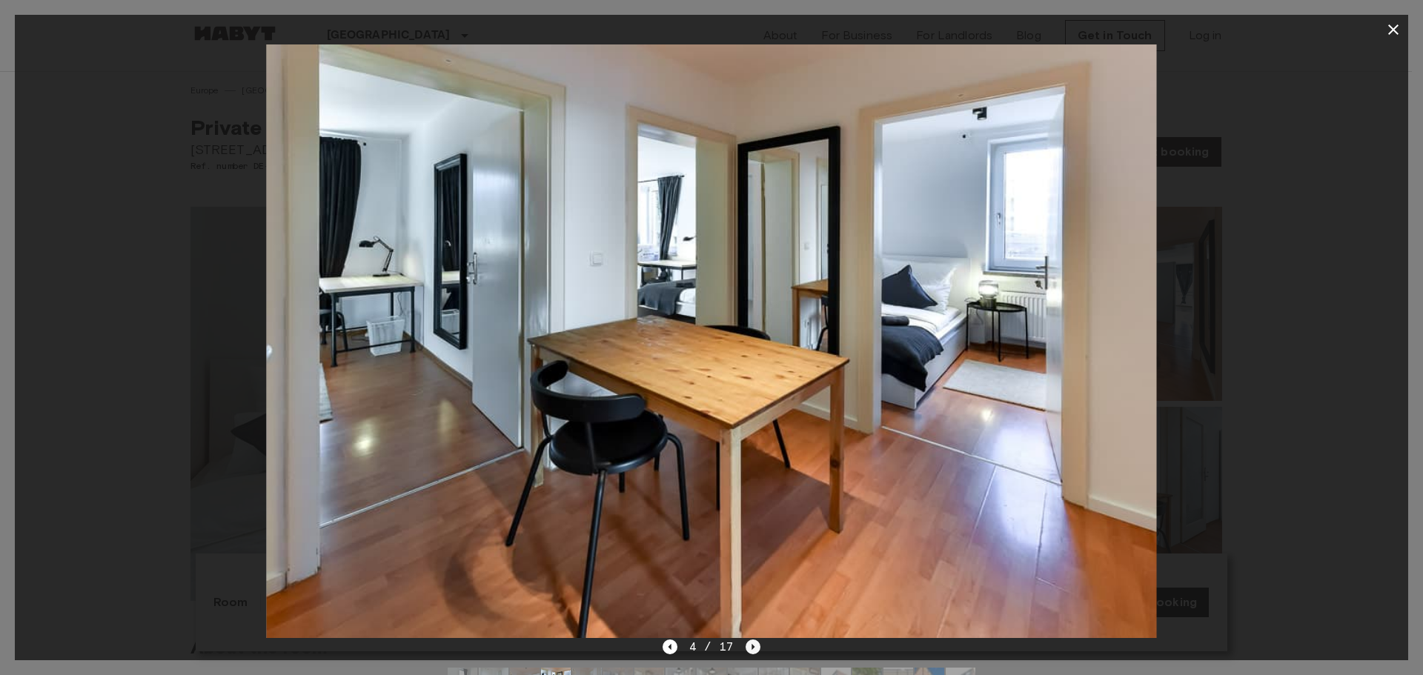
click at [748, 645] on icon "Next image" at bounding box center [753, 647] width 15 height 15
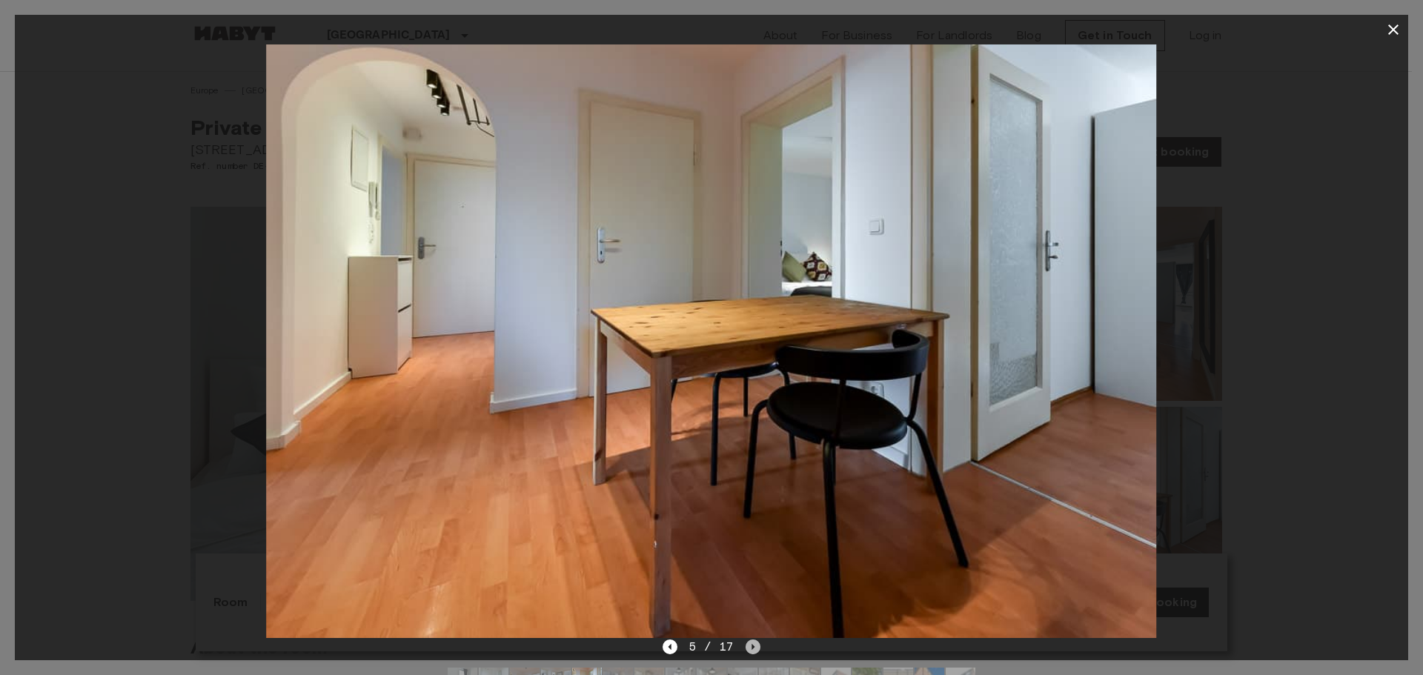
click at [751, 645] on icon "Next image" at bounding box center [753, 647] width 15 height 15
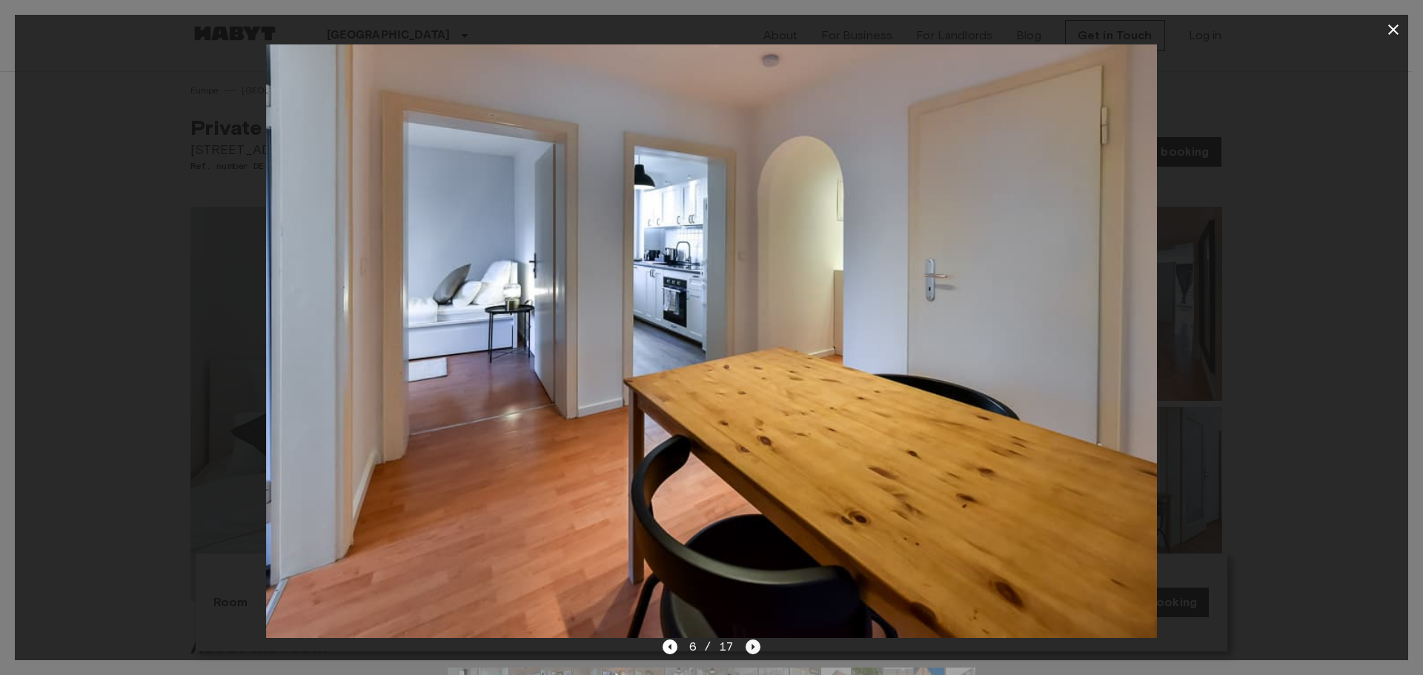
click at [751, 645] on icon "Next image" at bounding box center [753, 647] width 15 height 15
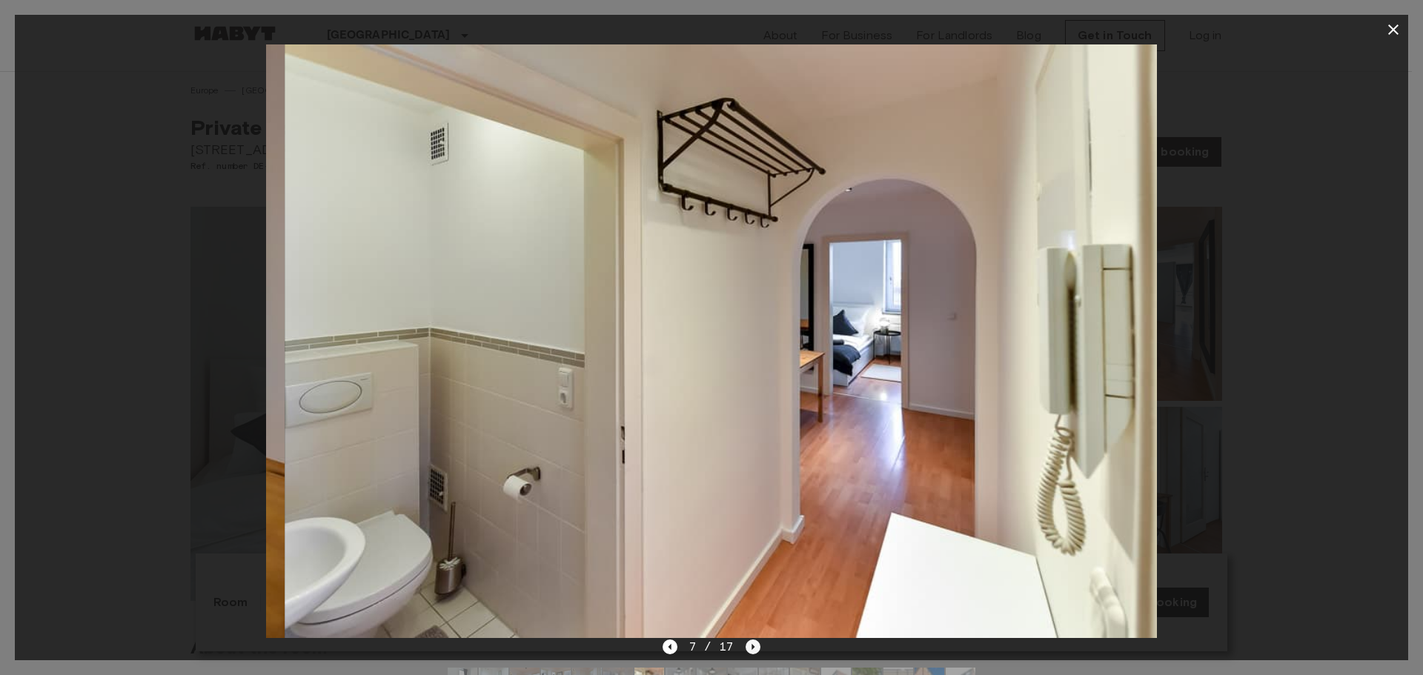
click at [751, 645] on icon "Next image" at bounding box center [753, 647] width 15 height 15
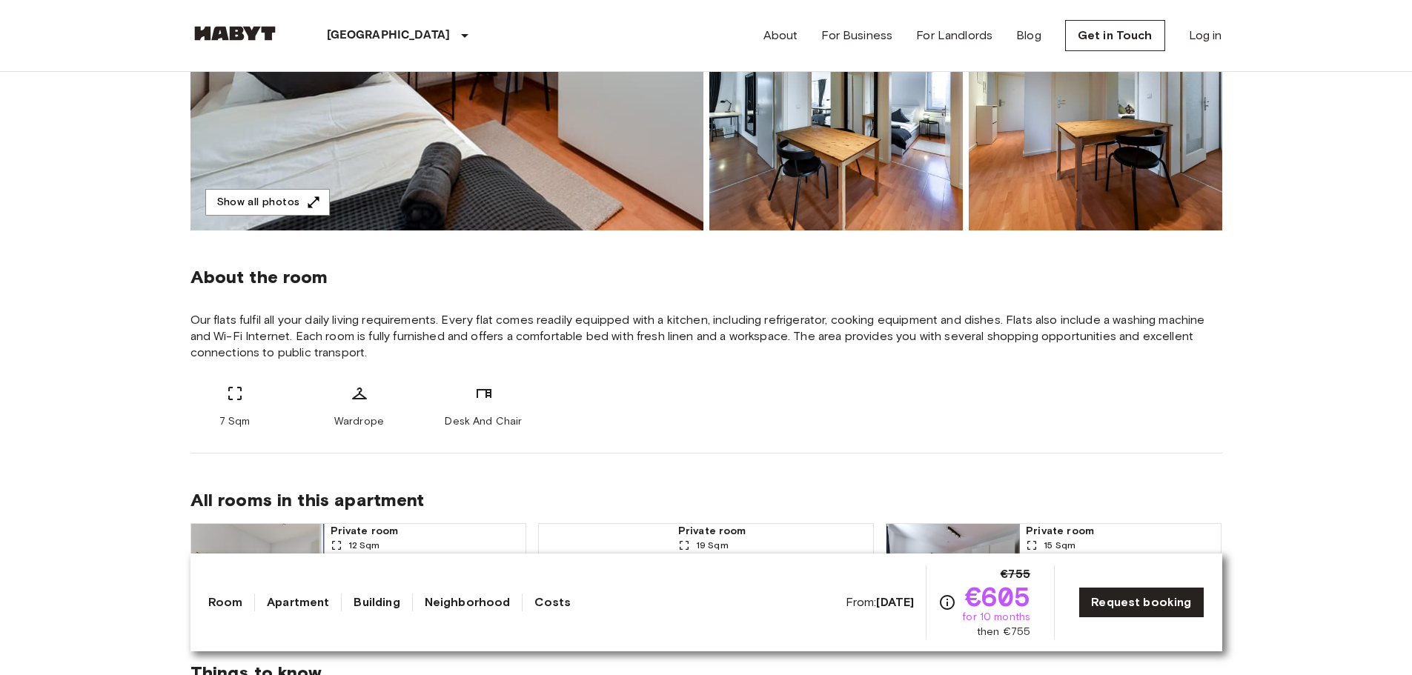
scroll to position [667, 0]
